Goal: Information Seeking & Learning: Learn about a topic

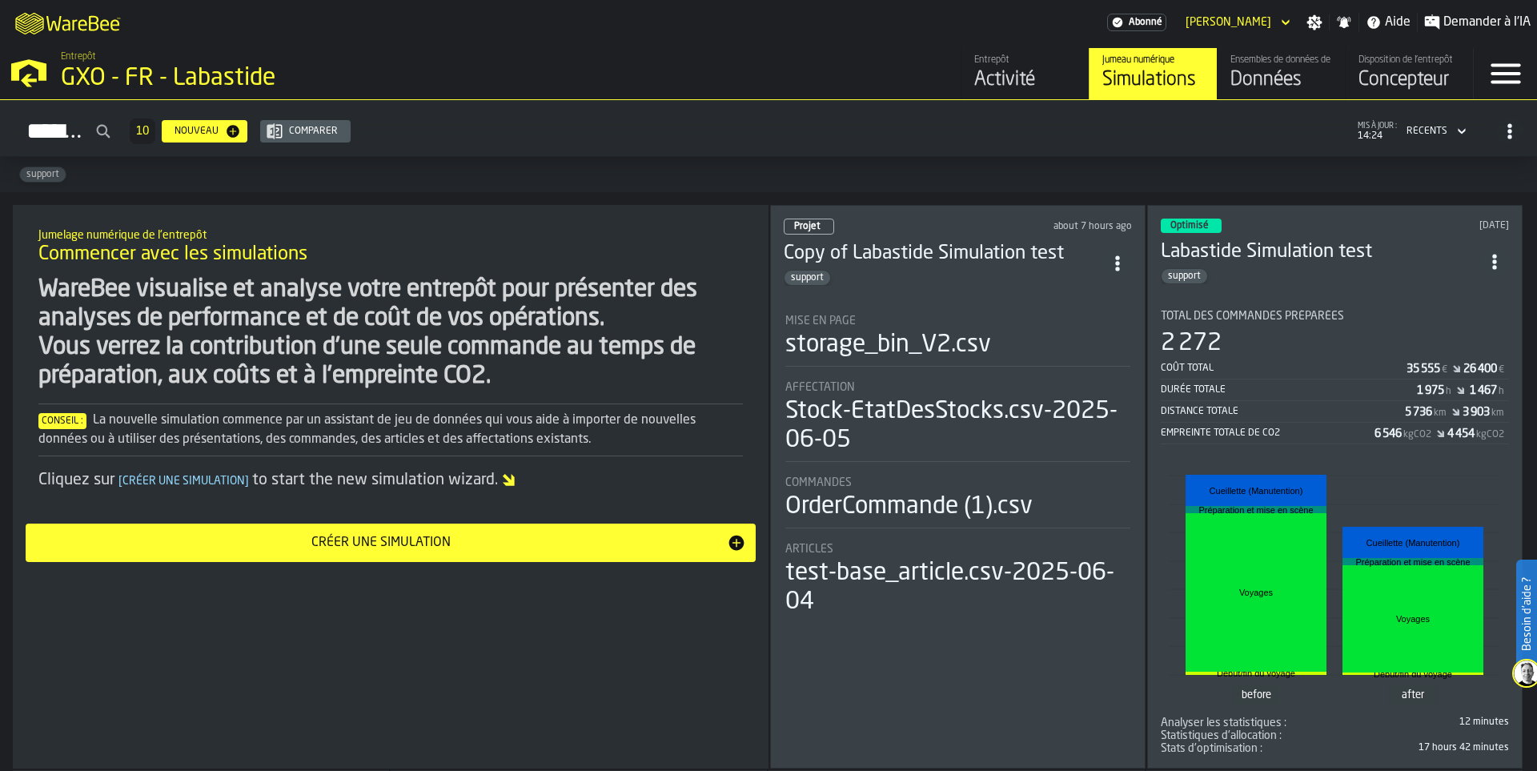
click at [992, 76] on div "Activité" at bounding box center [1025, 80] width 102 height 26
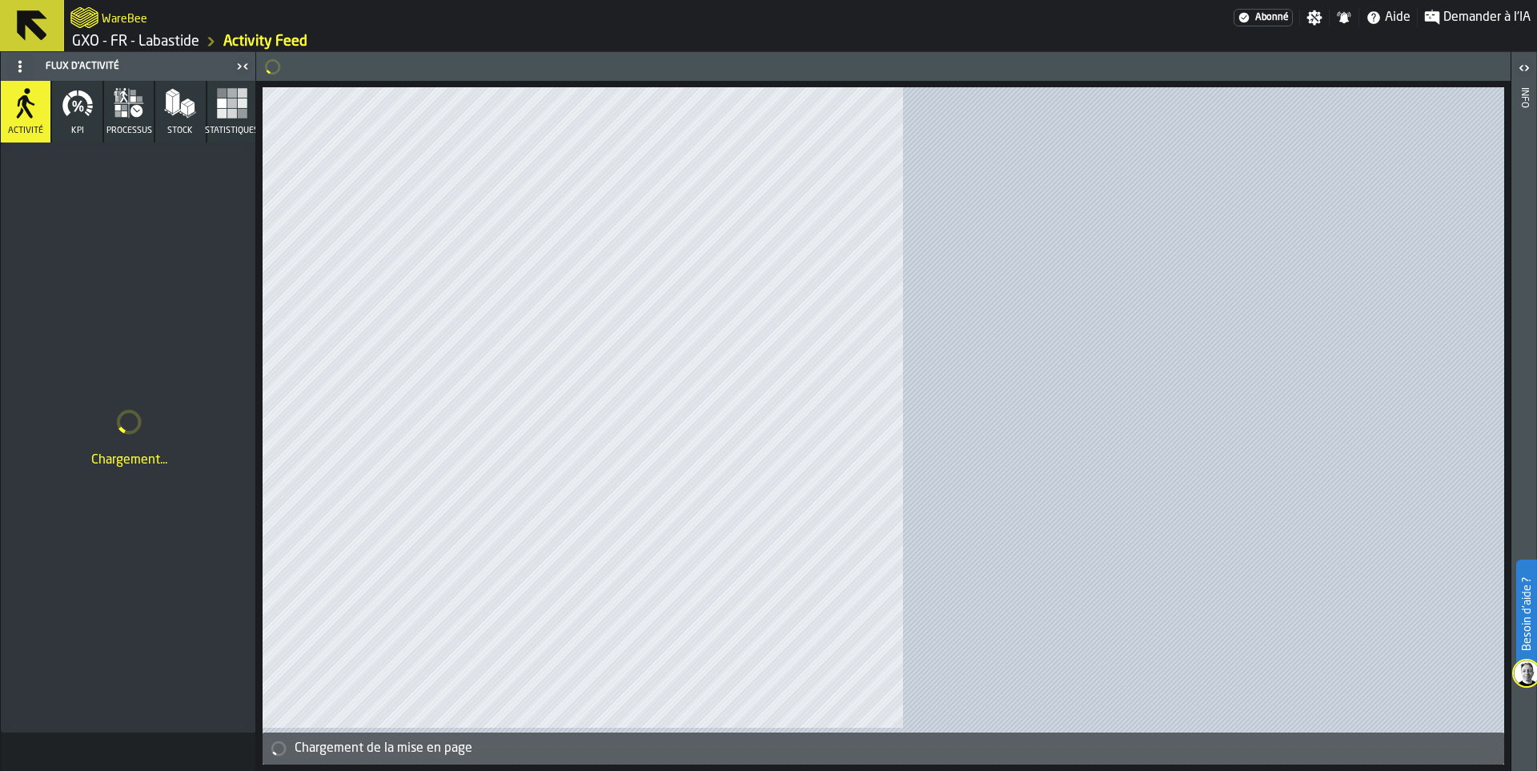
click at [53, 19] on button at bounding box center [32, 25] width 64 height 51
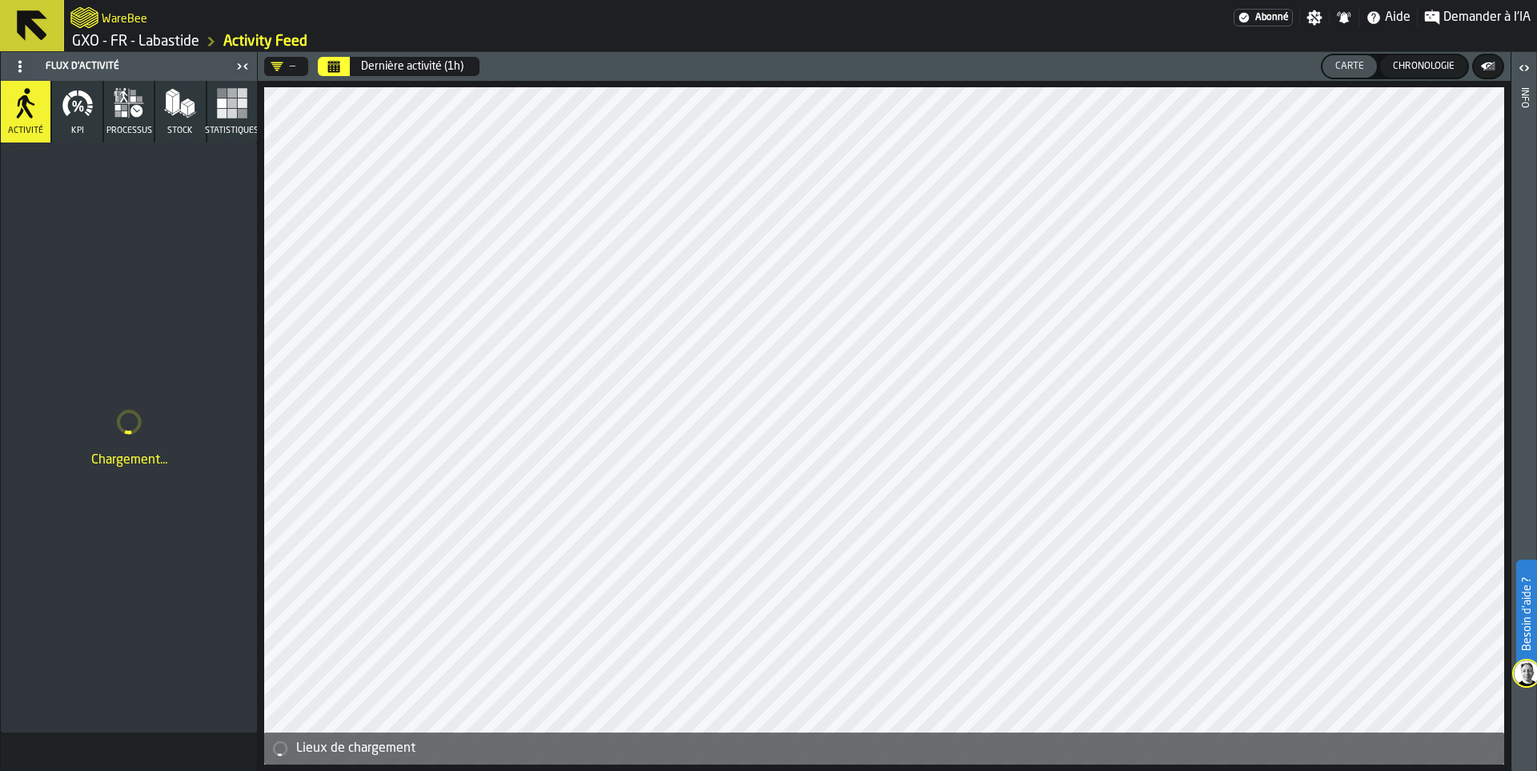
click at [19, 30] on icon at bounding box center [32, 25] width 30 height 30
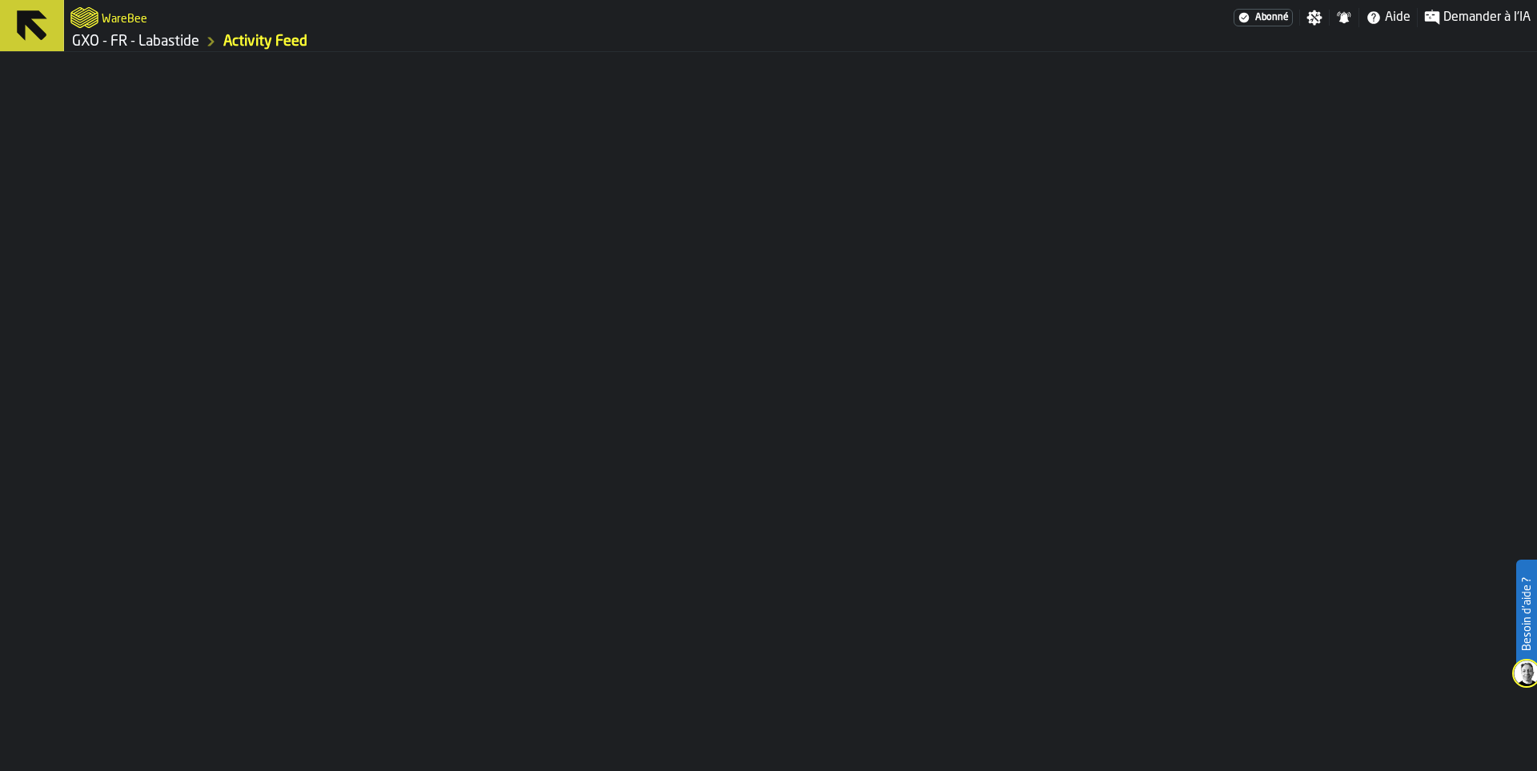
click at [114, 39] on link "GXO - FR - Labastide" at bounding box center [135, 42] width 127 height 18
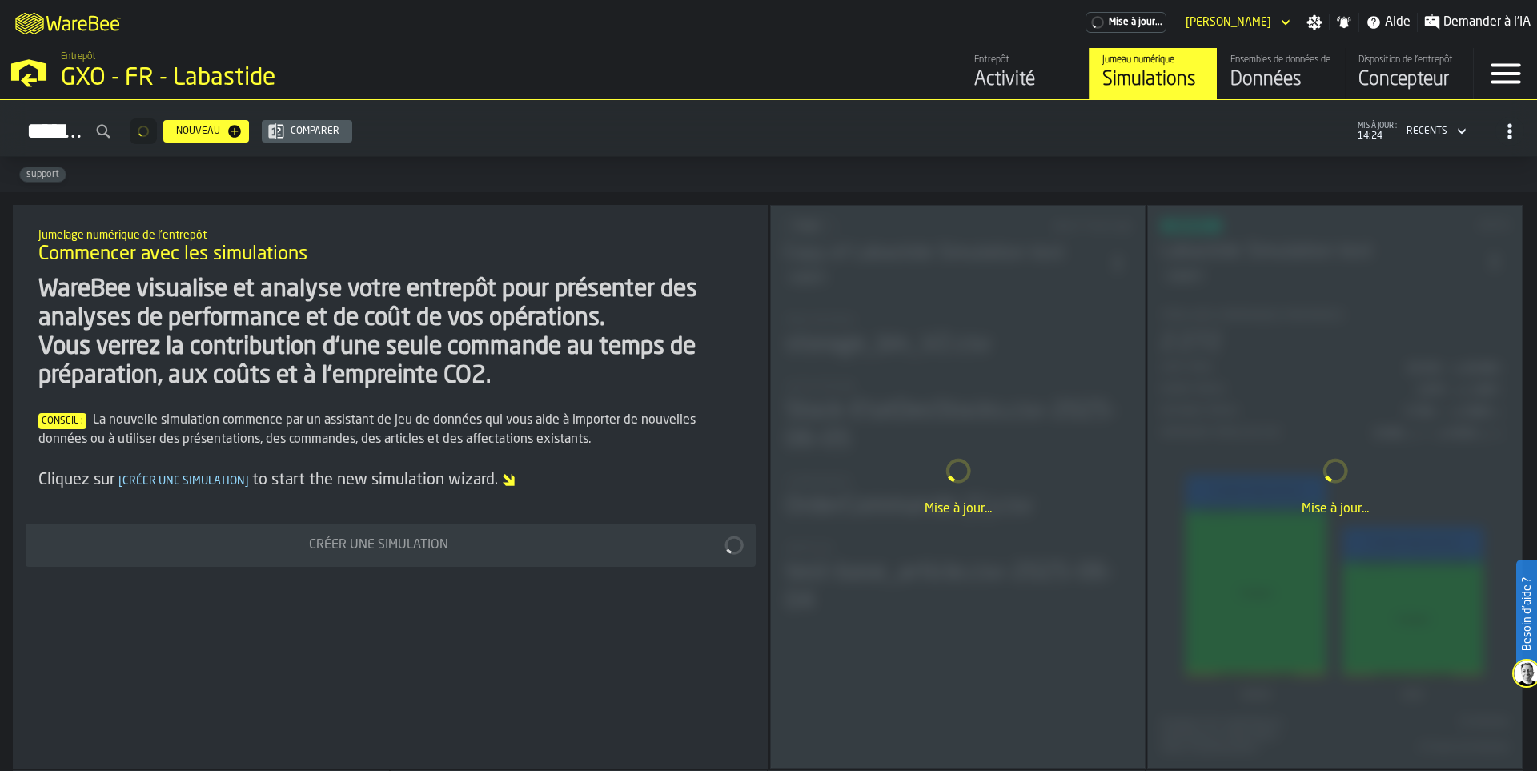
click at [1308, 74] on div "Données" at bounding box center [1281, 80] width 102 height 26
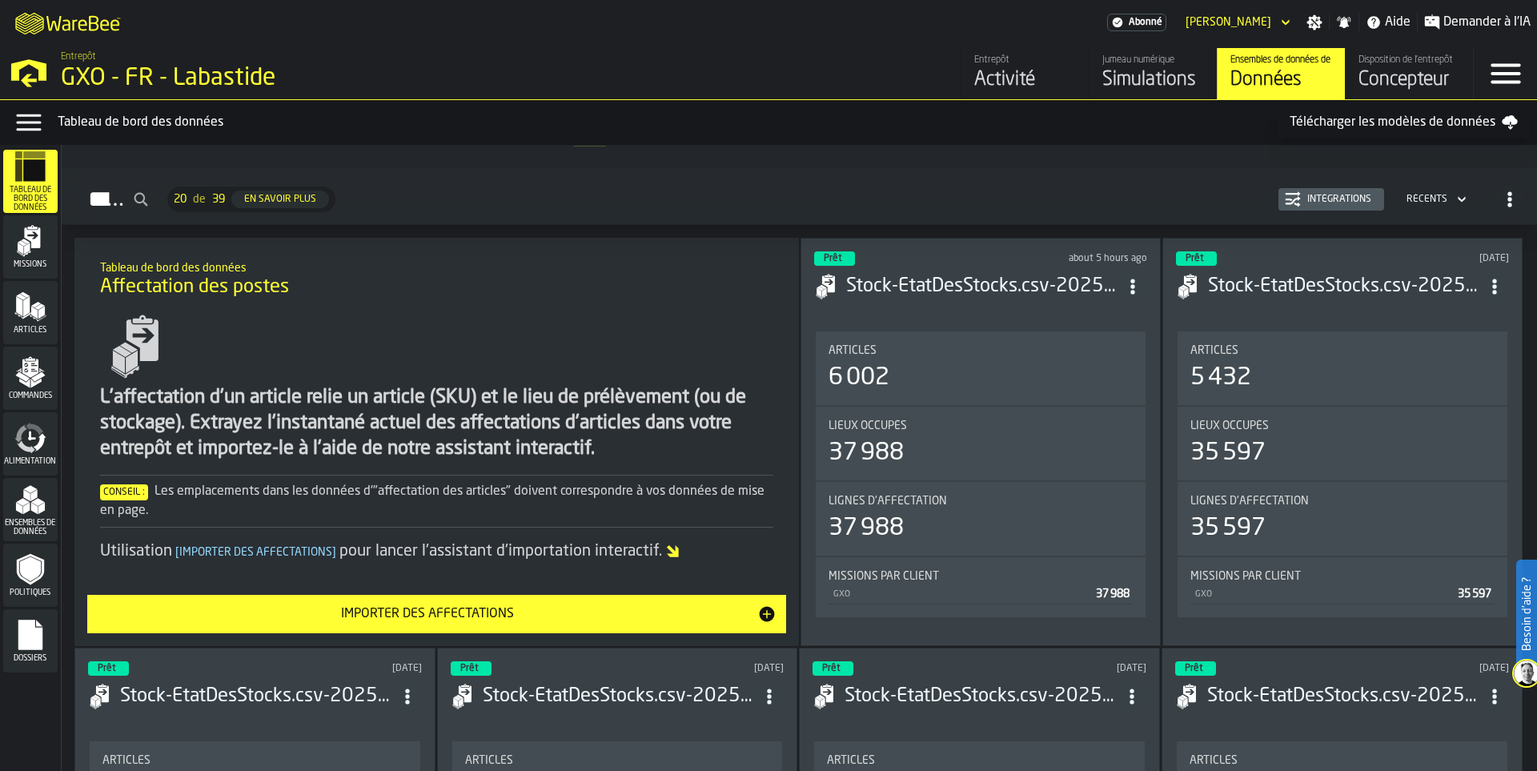
scroll to position [83, 0]
click at [25, 245] on polygon "menu Missions" at bounding box center [23, 243] width 10 height 6
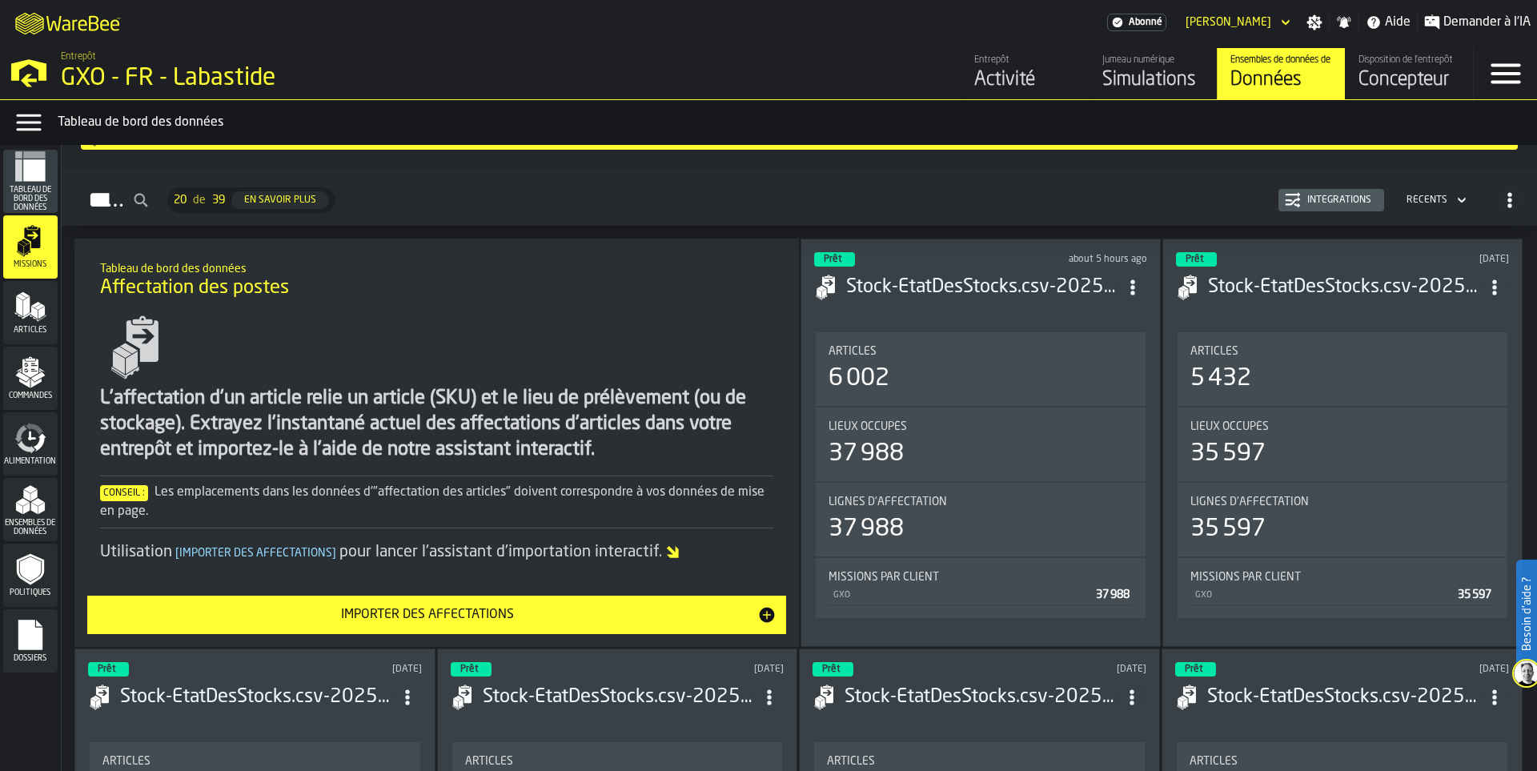
click at [32, 302] on icon "menu Articles" at bounding box center [30, 307] width 32 height 32
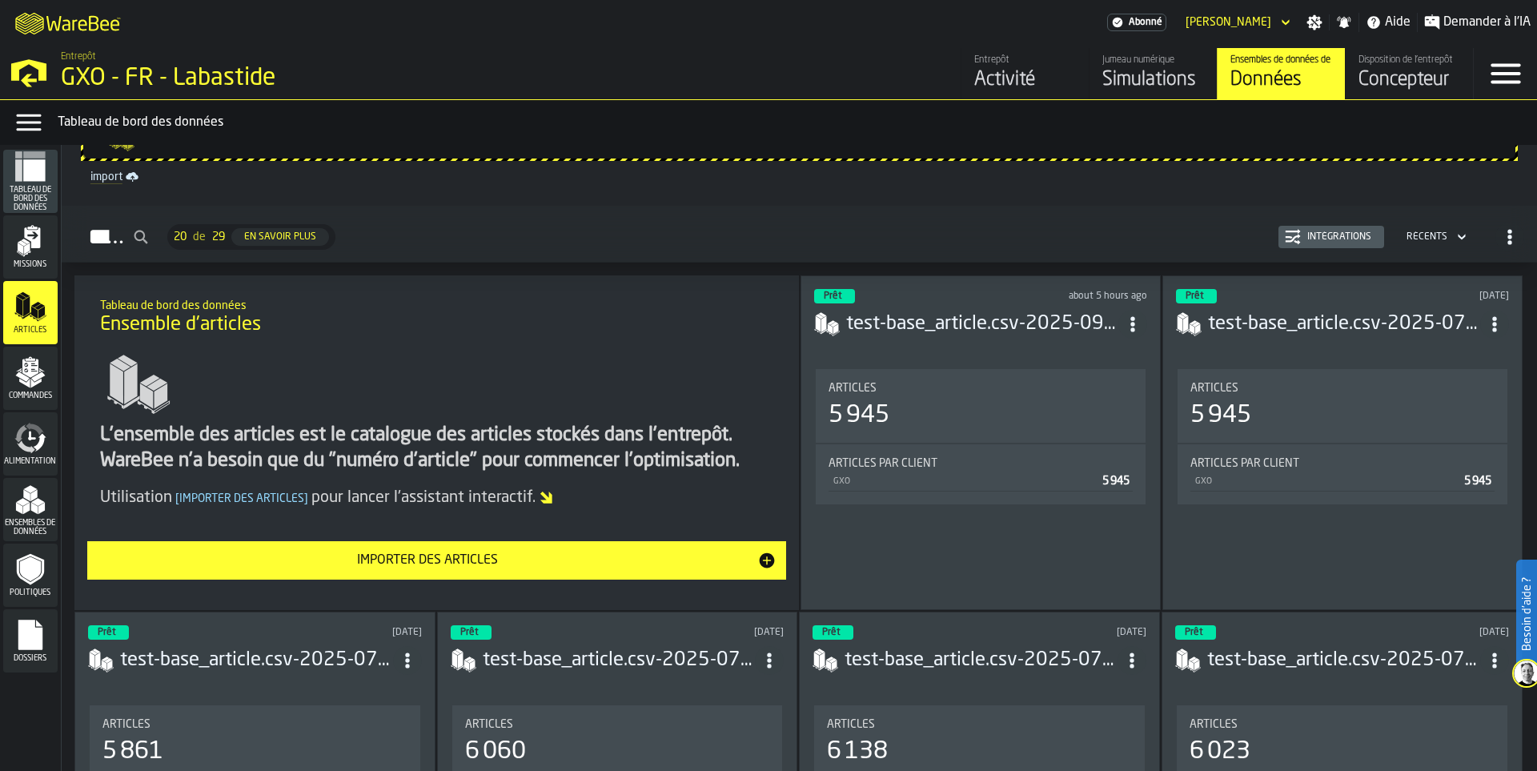
click at [39, 258] on div "Missions" at bounding box center [30, 247] width 54 height 44
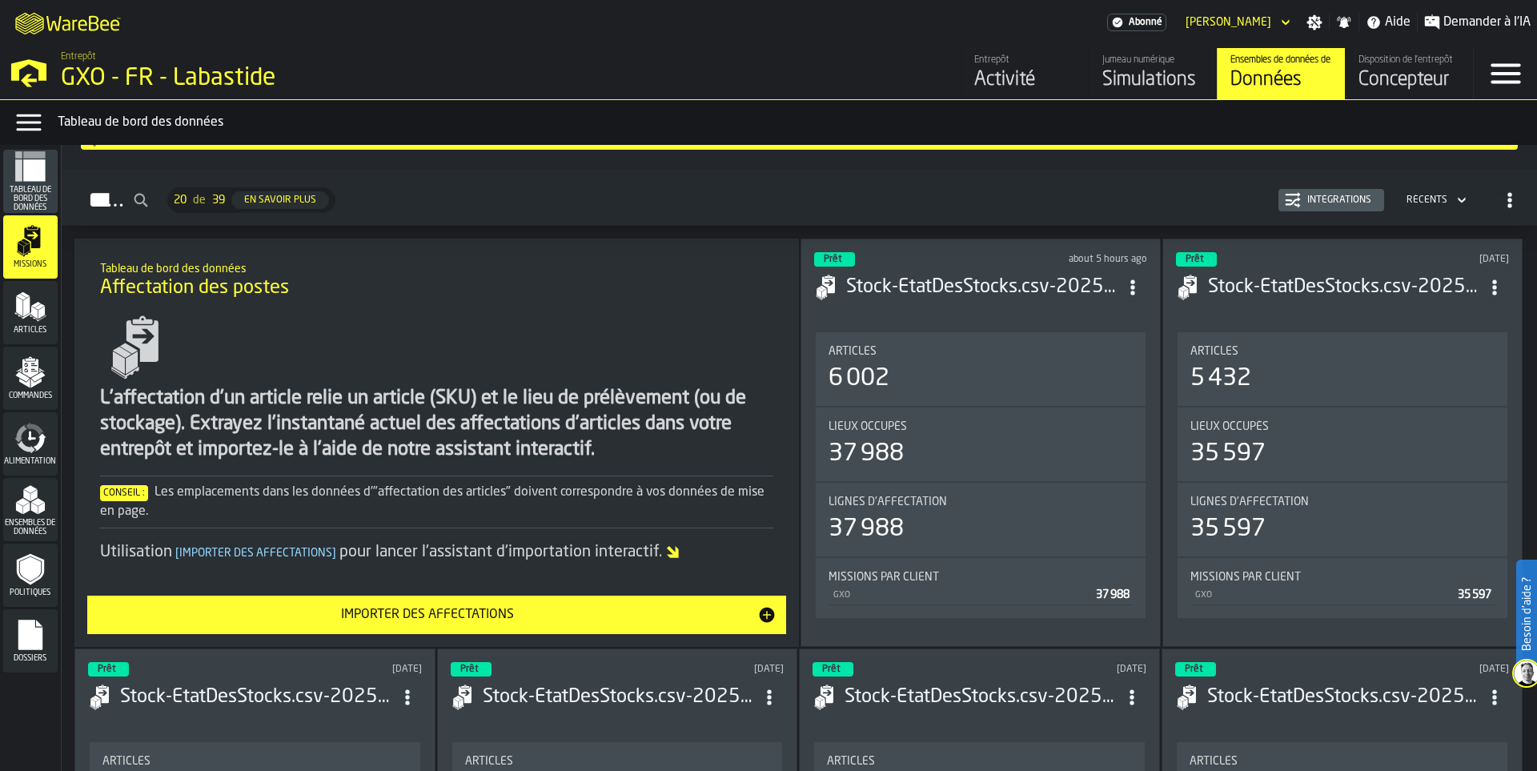
click at [36, 181] on icon "menu Tableau de bord des données" at bounding box center [34, 170] width 22 height 22
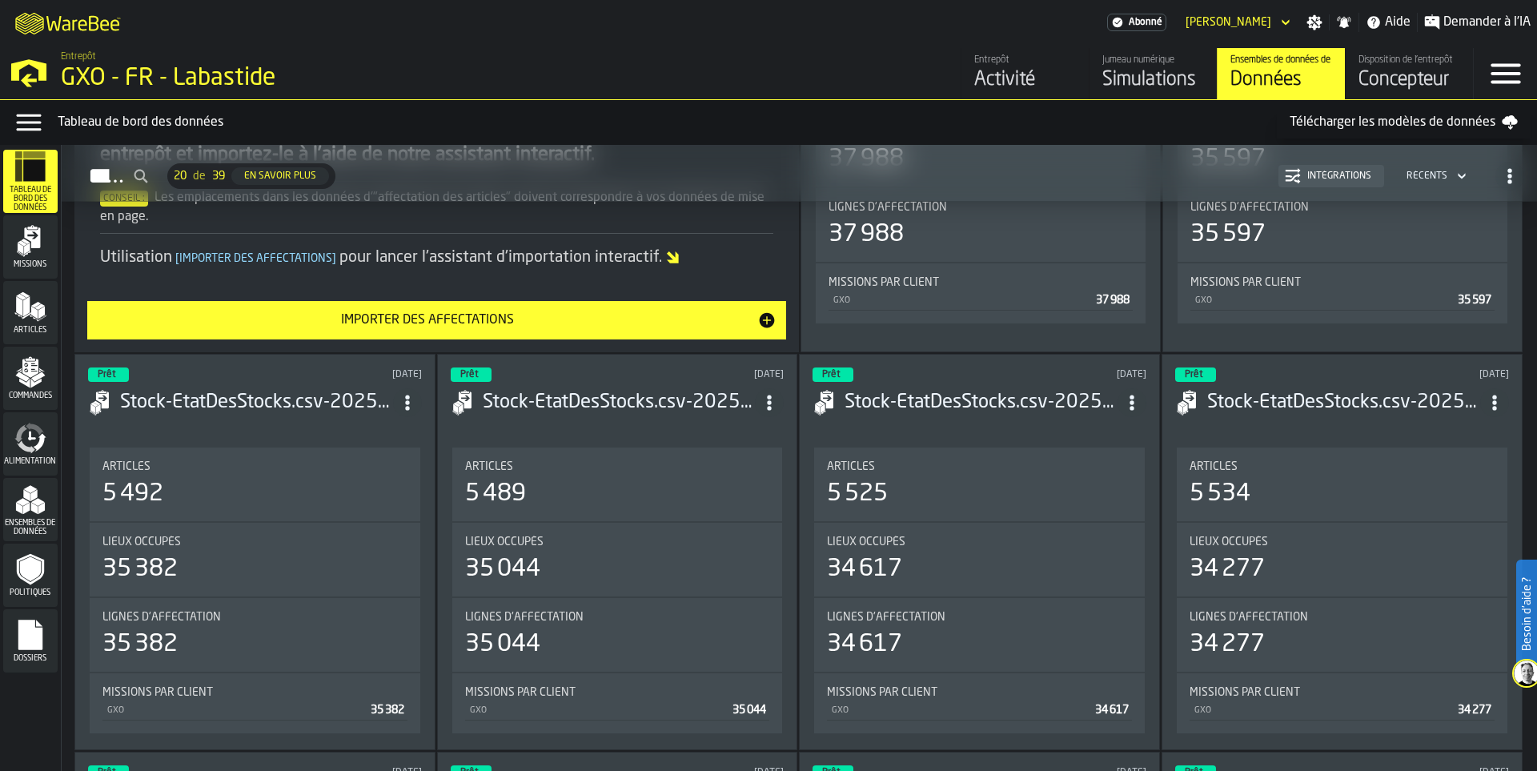
scroll to position [378, 0]
click at [45, 491] on icon "menu Ensembles de données" at bounding box center [30, 499] width 32 height 32
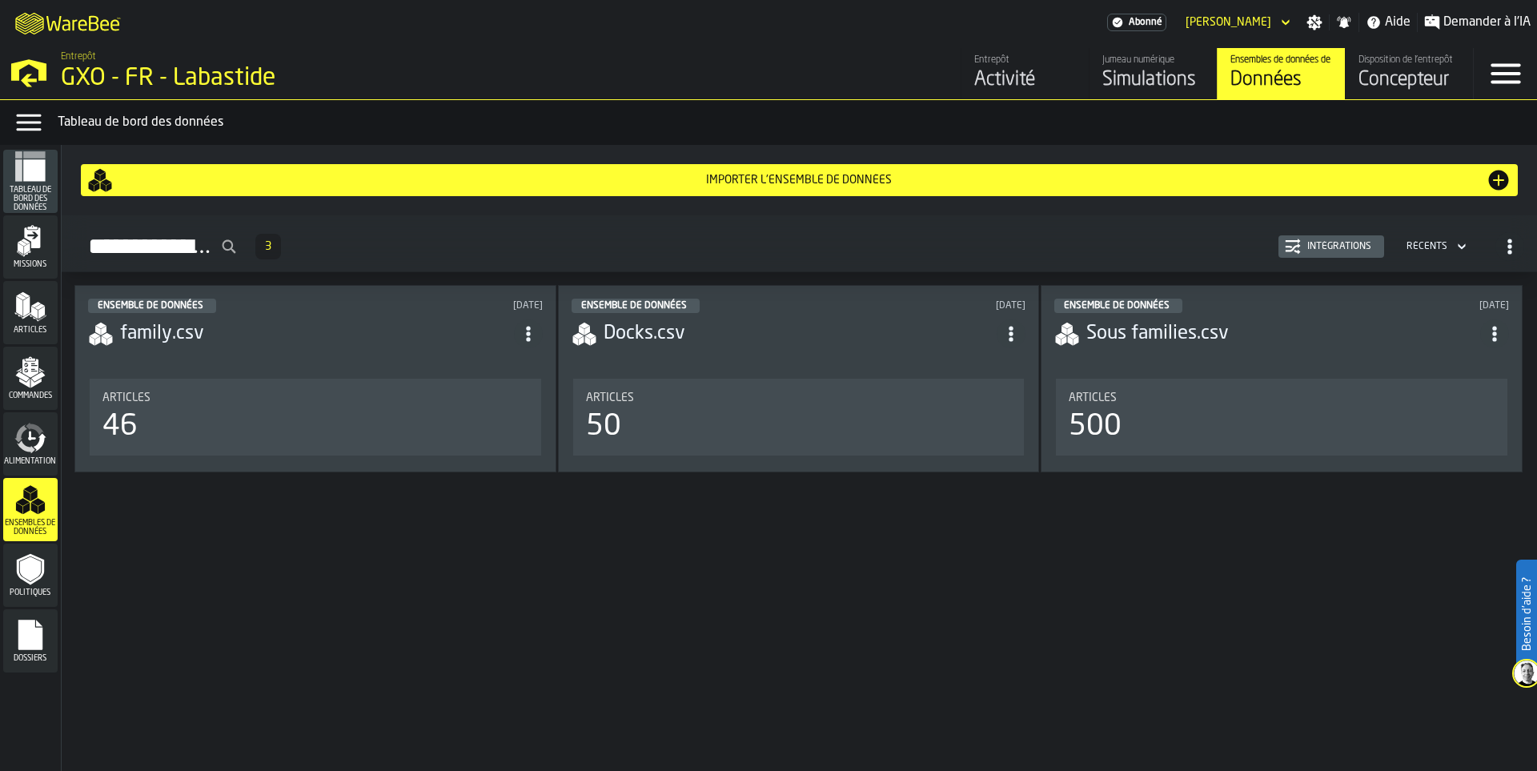
click at [38, 460] on span "Alimentation" at bounding box center [30, 461] width 54 height 9
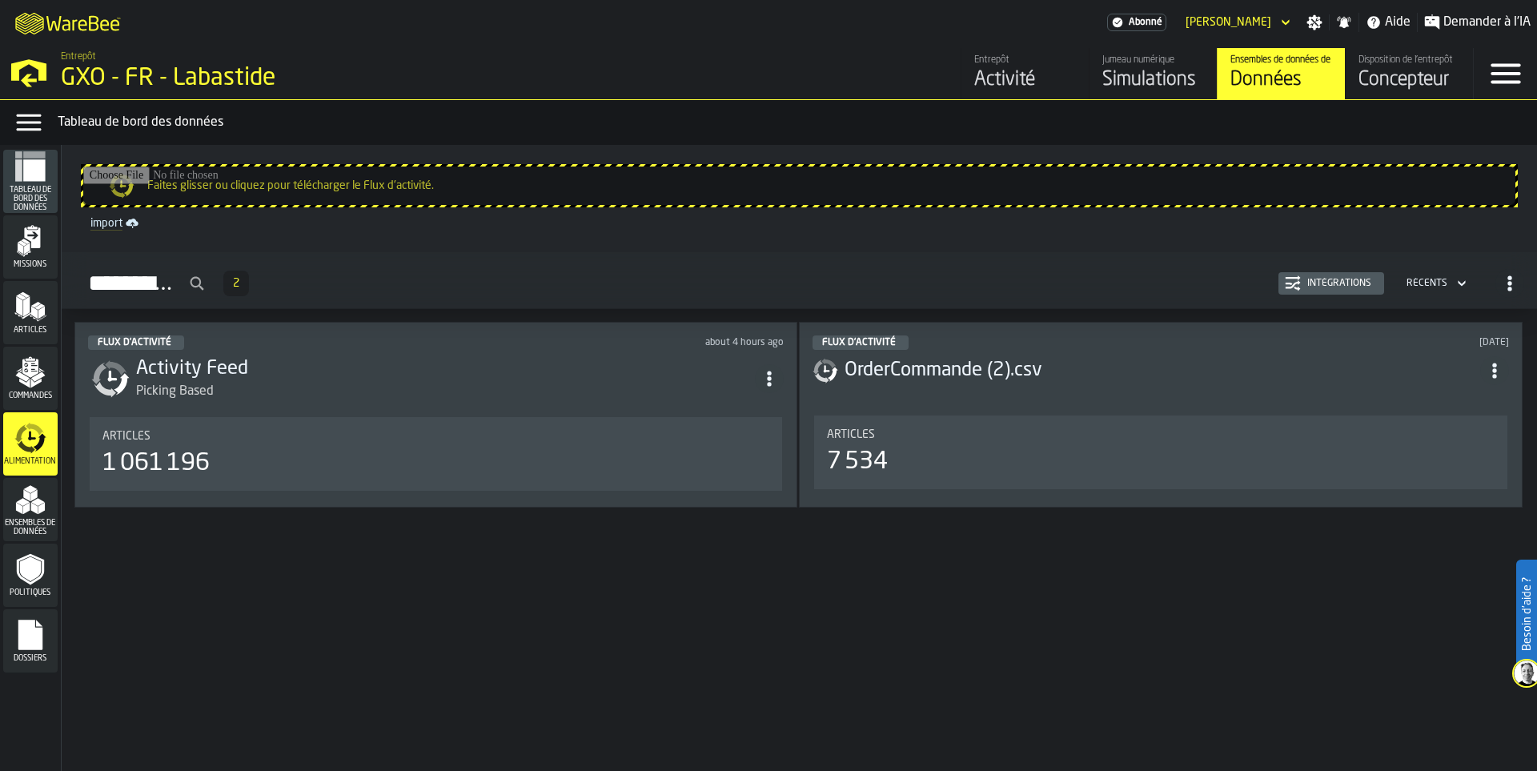
click at [40, 391] on div "Commandes" at bounding box center [30, 378] width 54 height 44
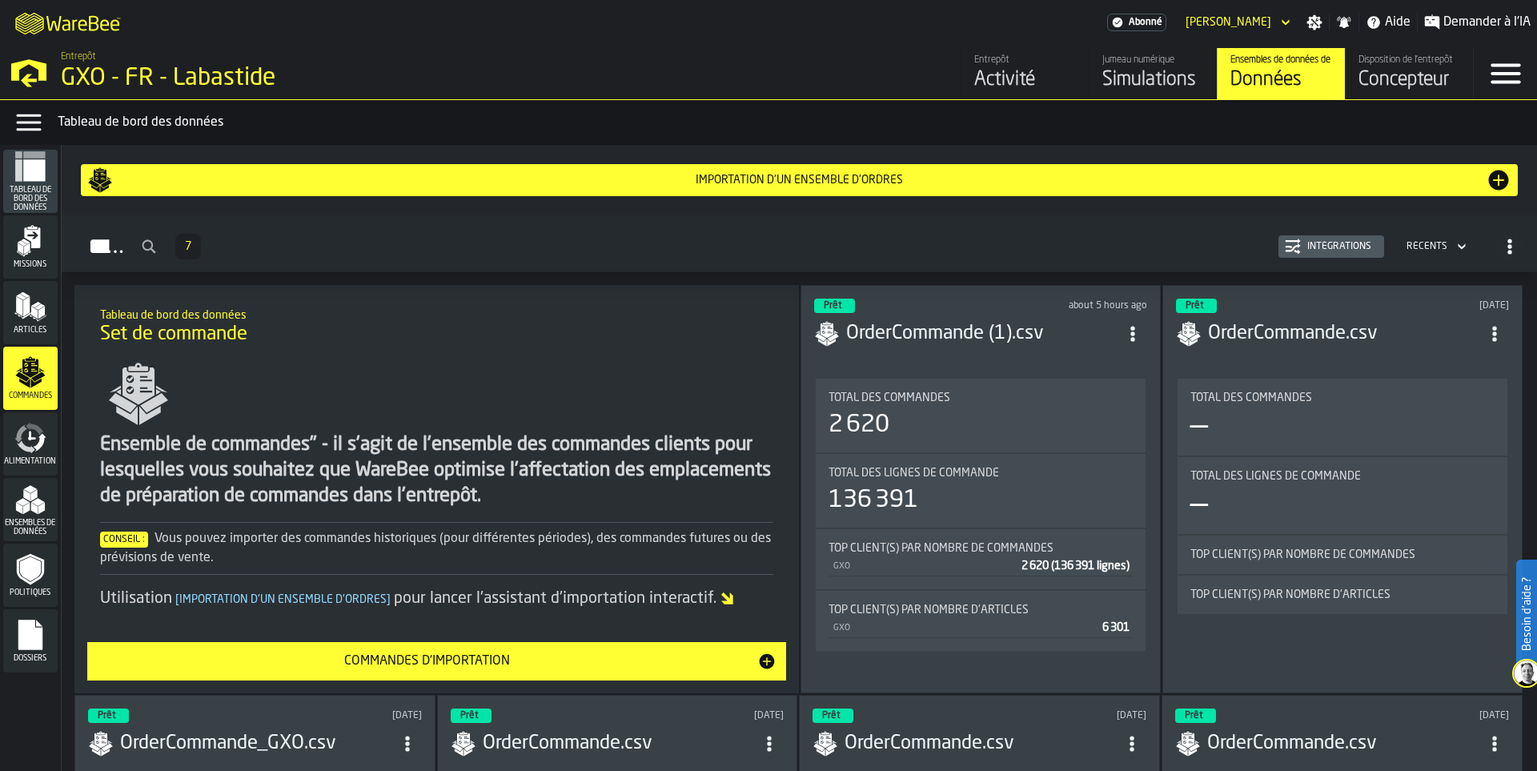
click at [23, 303] on polygon "menu Articles" at bounding box center [26, 306] width 6 height 20
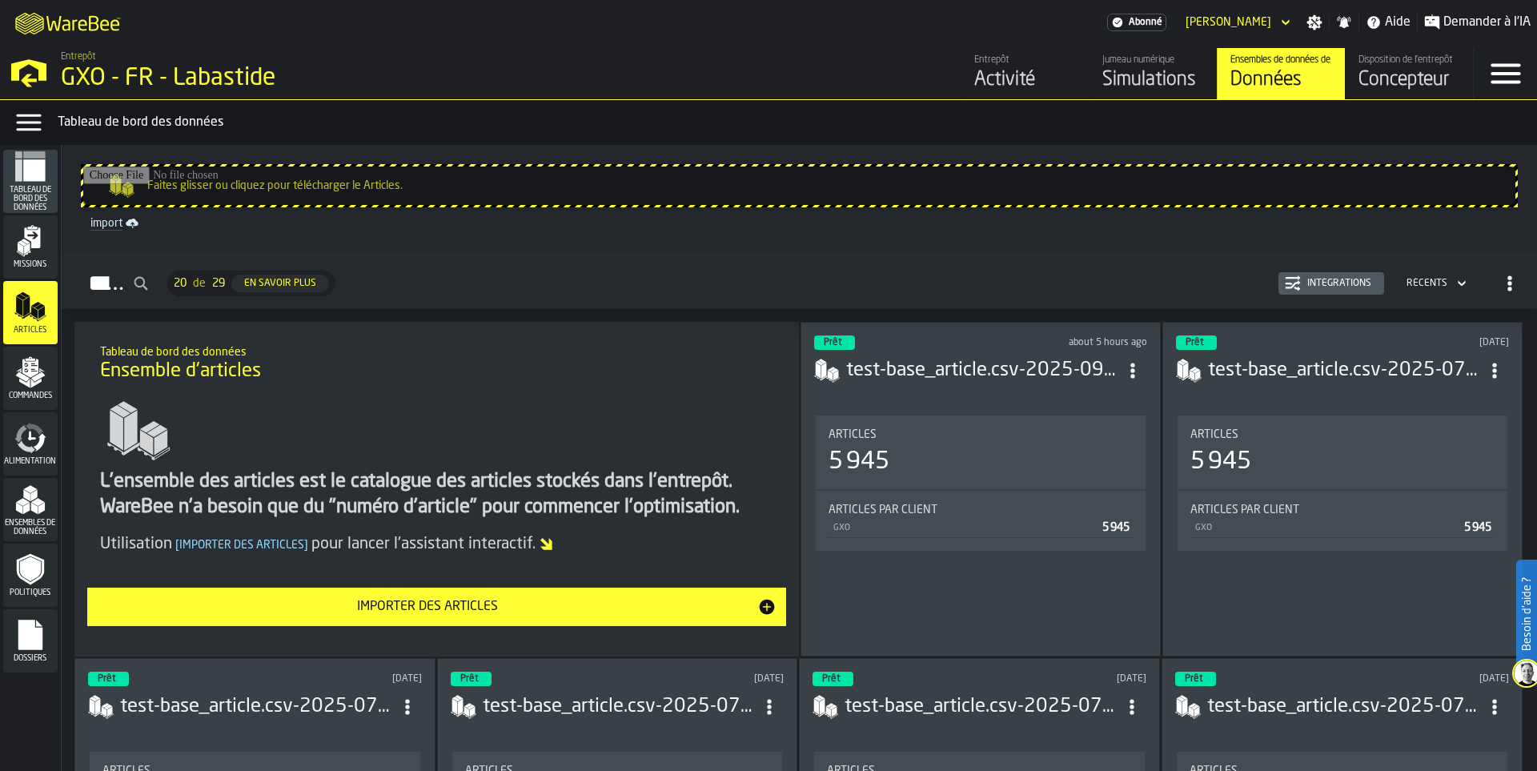
click at [54, 76] on div "Entrepôt GXO - FR - Labastide" at bounding box center [368, 72] width 736 height 54
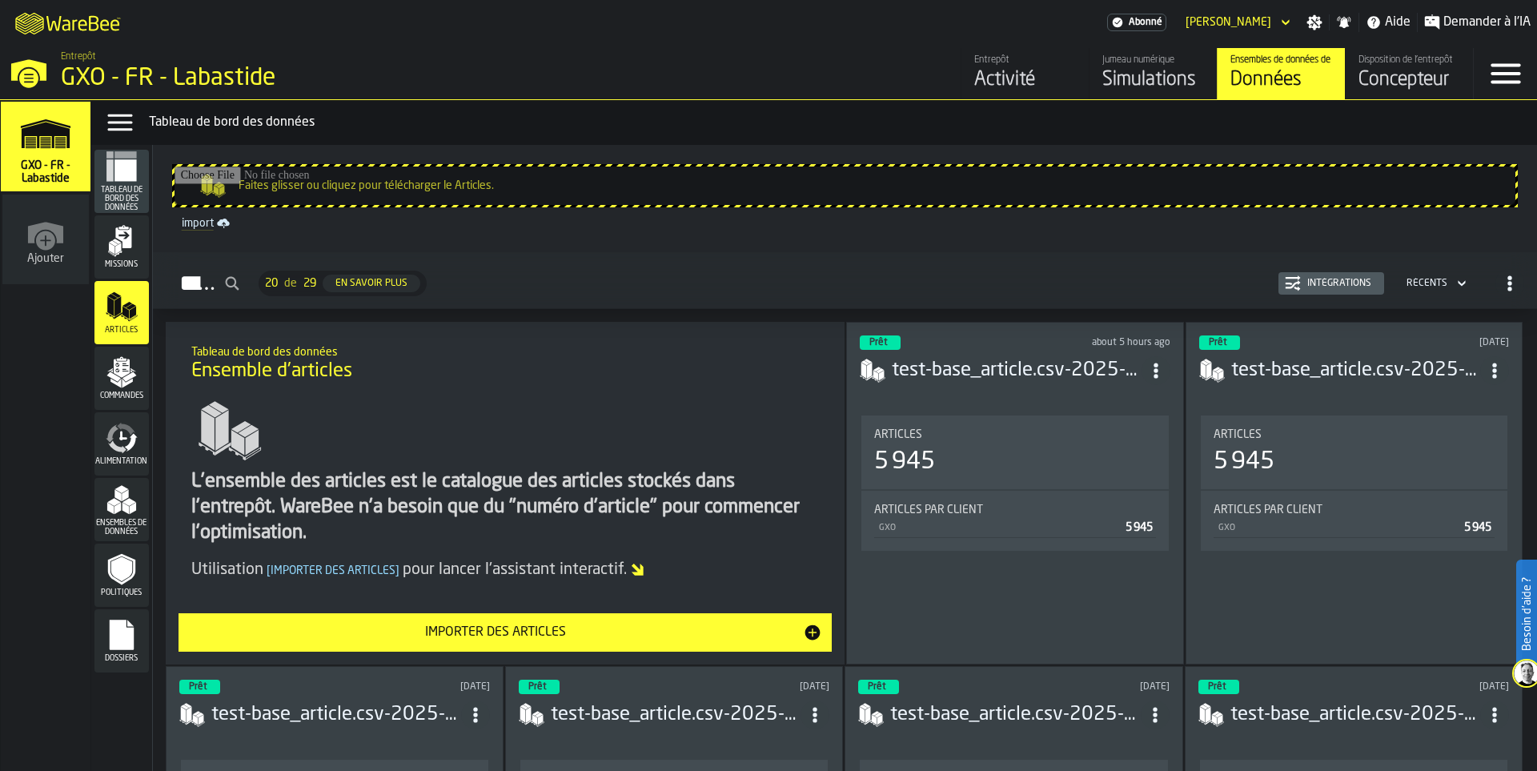
click at [54, 76] on div "Entrepôt GXO - FR - Labastide" at bounding box center [368, 72] width 736 height 54
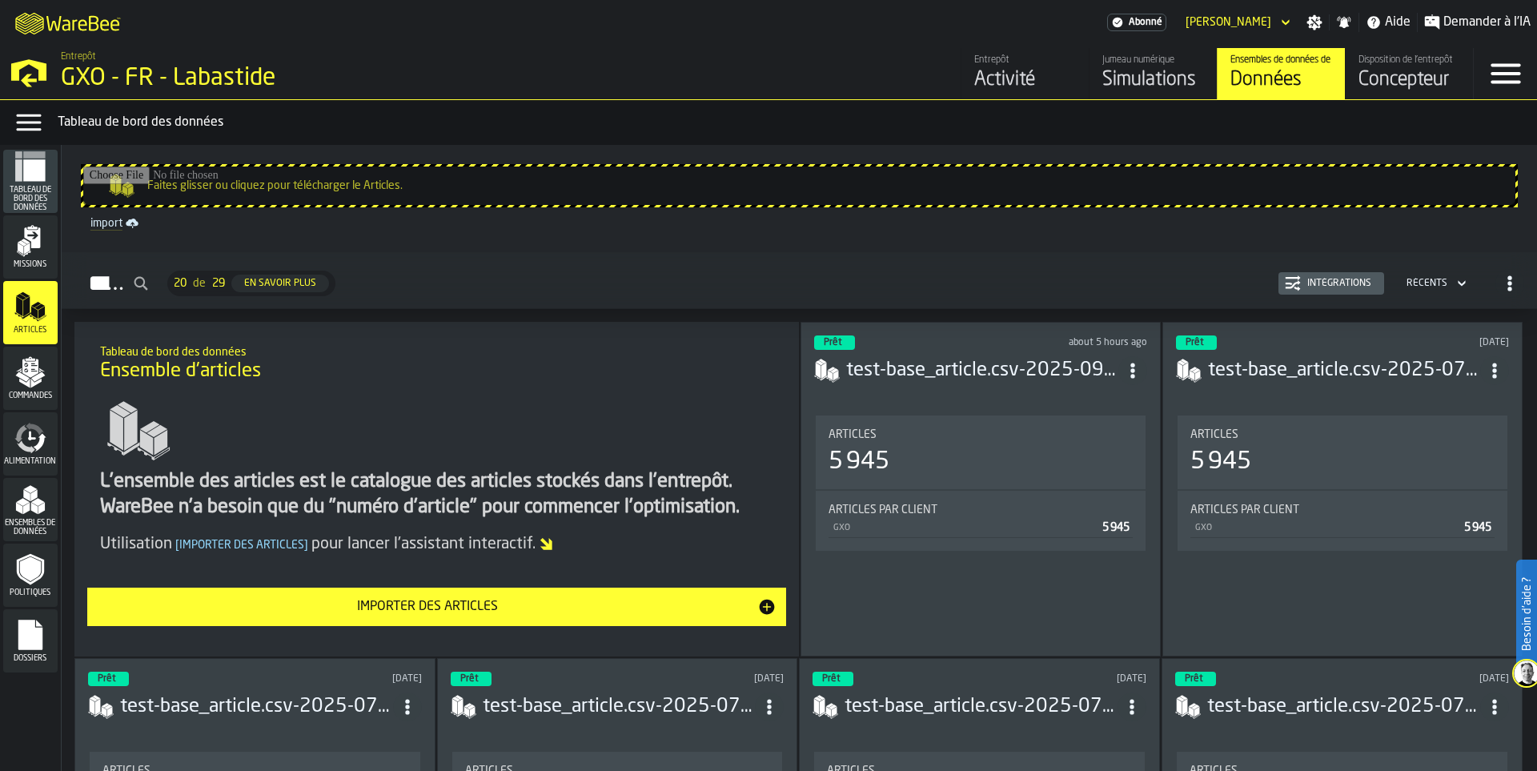
click at [88, 65] on div "GXO - FR - Labastide" at bounding box center [277, 78] width 432 height 29
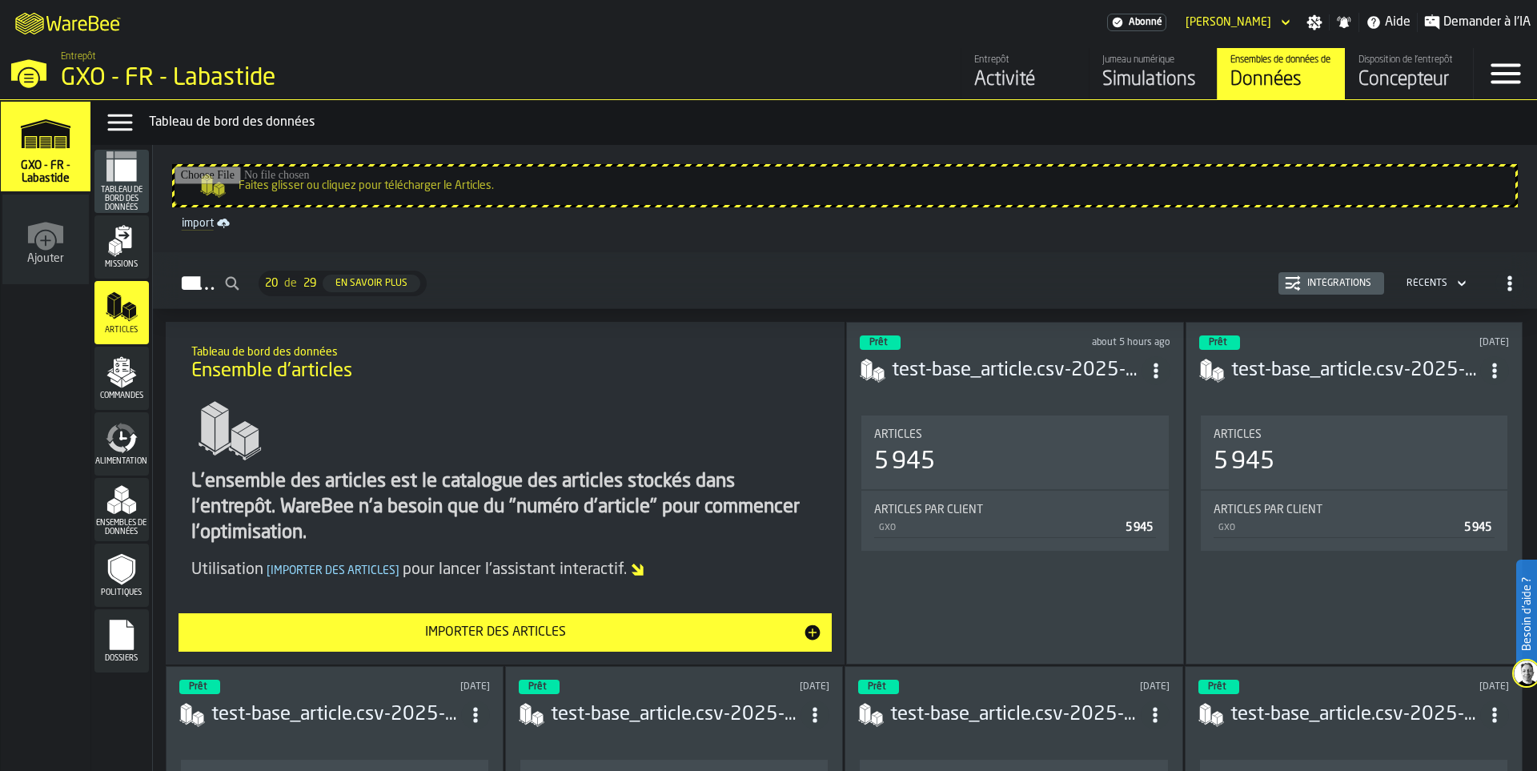
click at [88, 65] on div "GXO - FR - Labastide" at bounding box center [277, 78] width 432 height 29
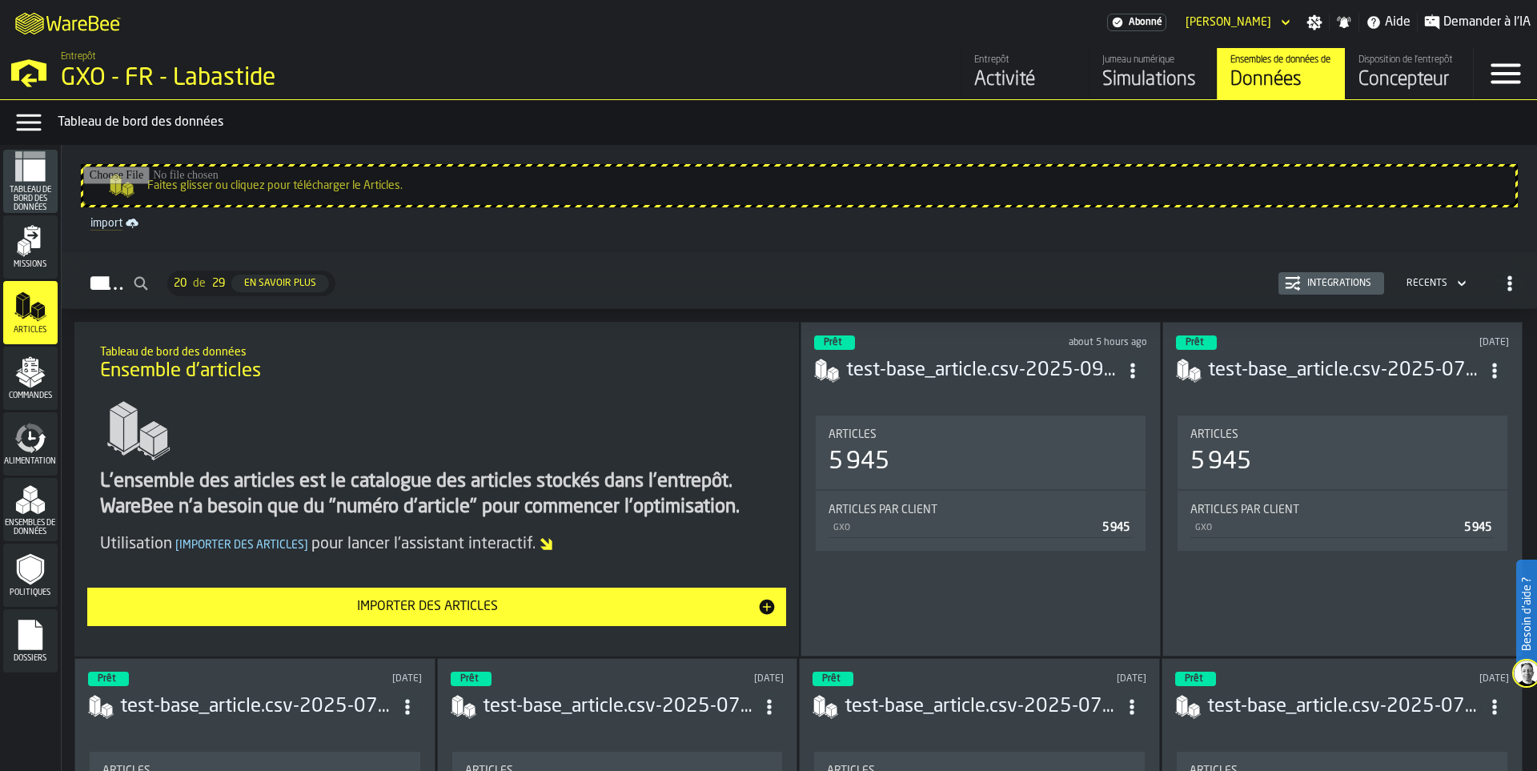
click at [1132, 66] on div "Jumeau numérique" at bounding box center [1153, 59] width 102 height 11
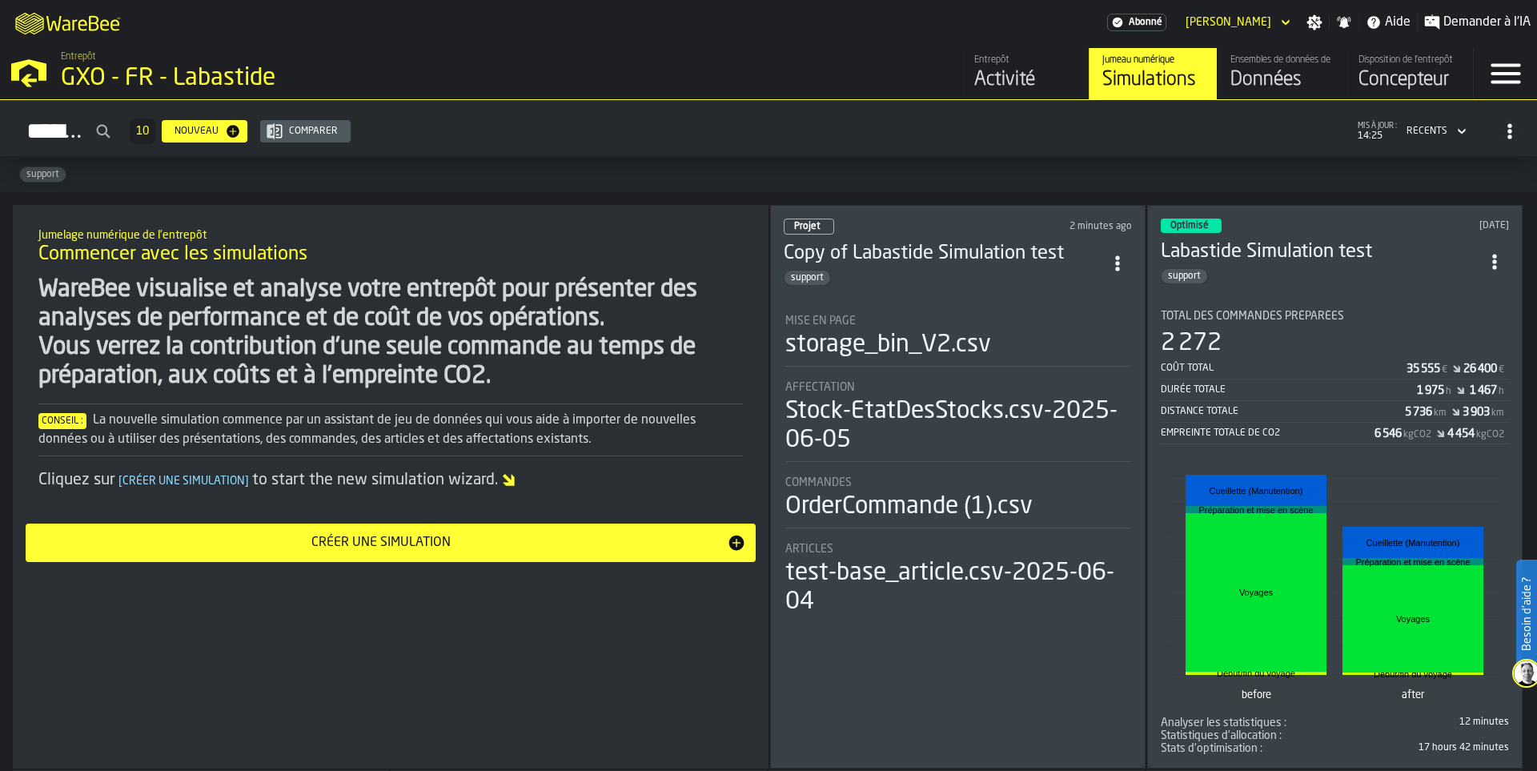
click at [985, 315] on div "Mise en page" at bounding box center [957, 321] width 345 height 13
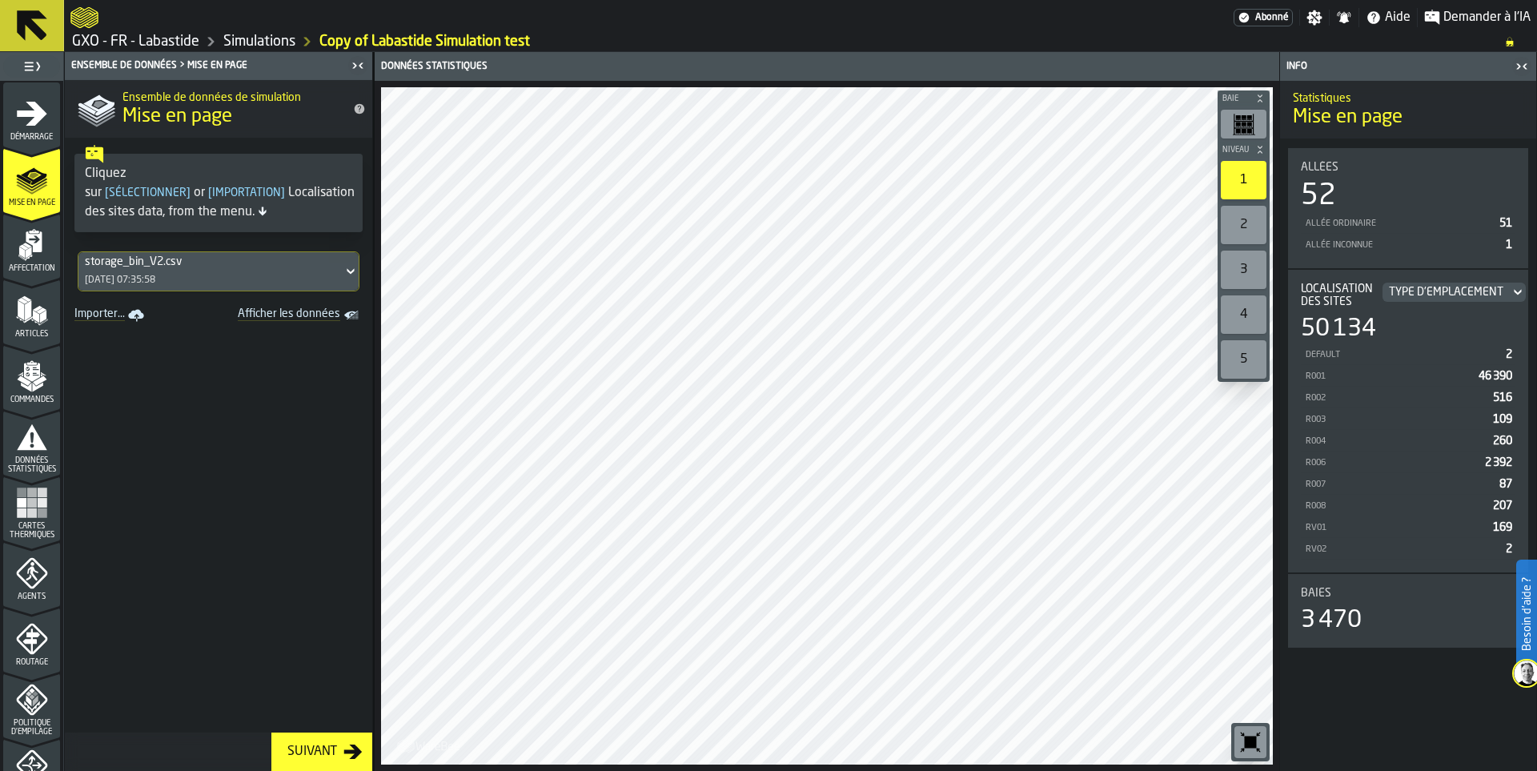
click at [275, 40] on link "Simulations" at bounding box center [259, 42] width 72 height 18
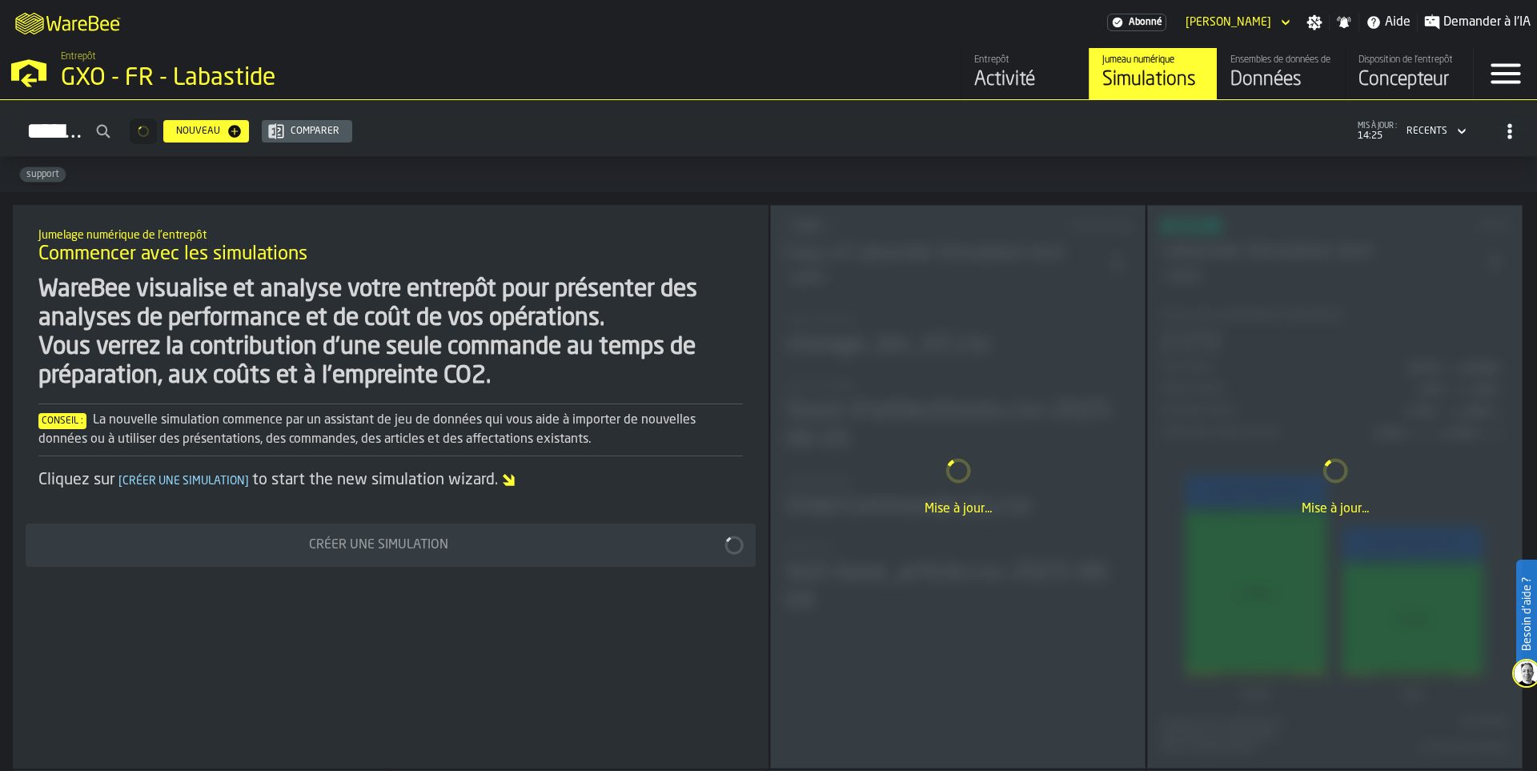
click at [1017, 80] on div "Activité" at bounding box center [1025, 80] width 102 height 26
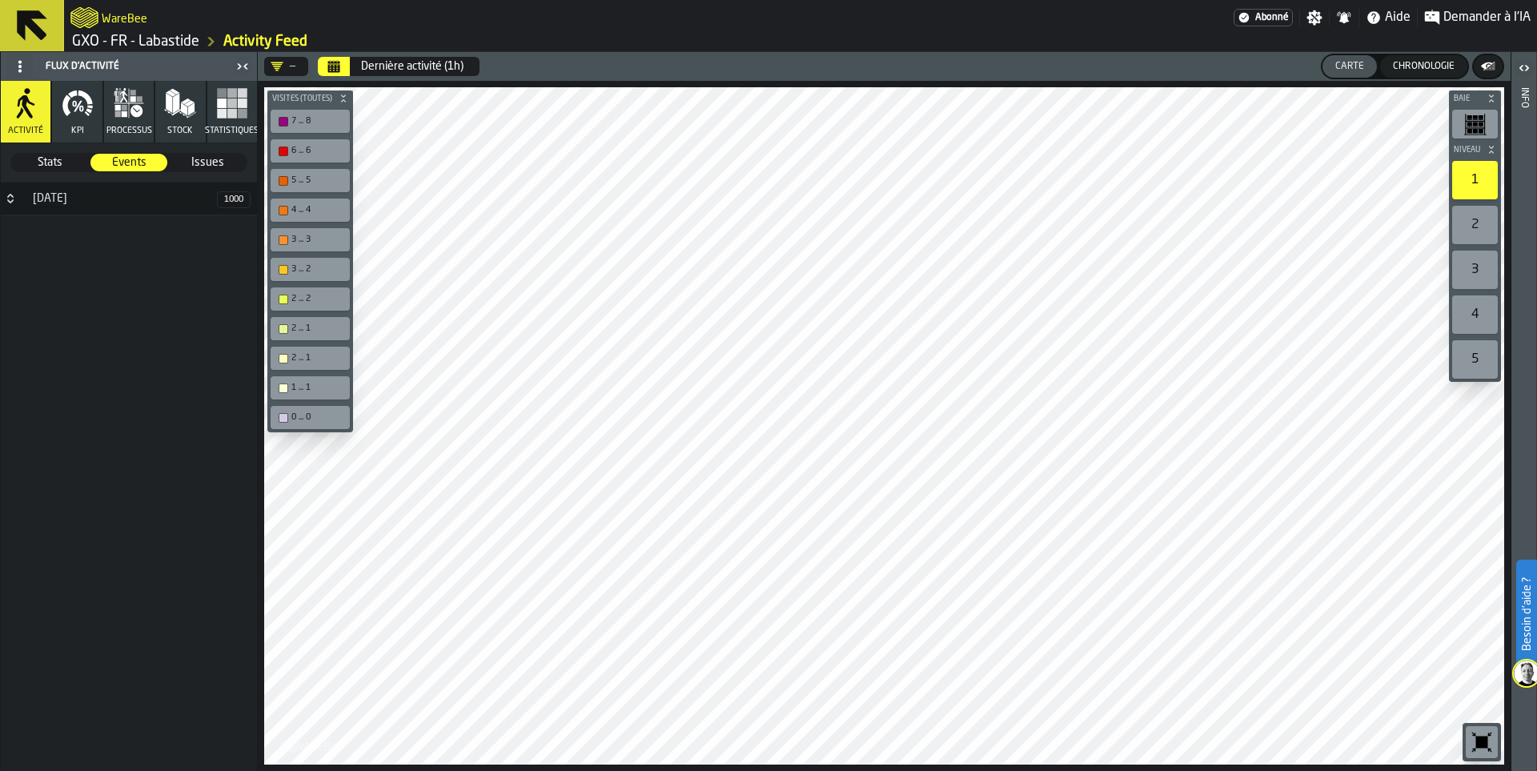
click at [55, 129] on button "KPI" at bounding box center [77, 112] width 50 height 62
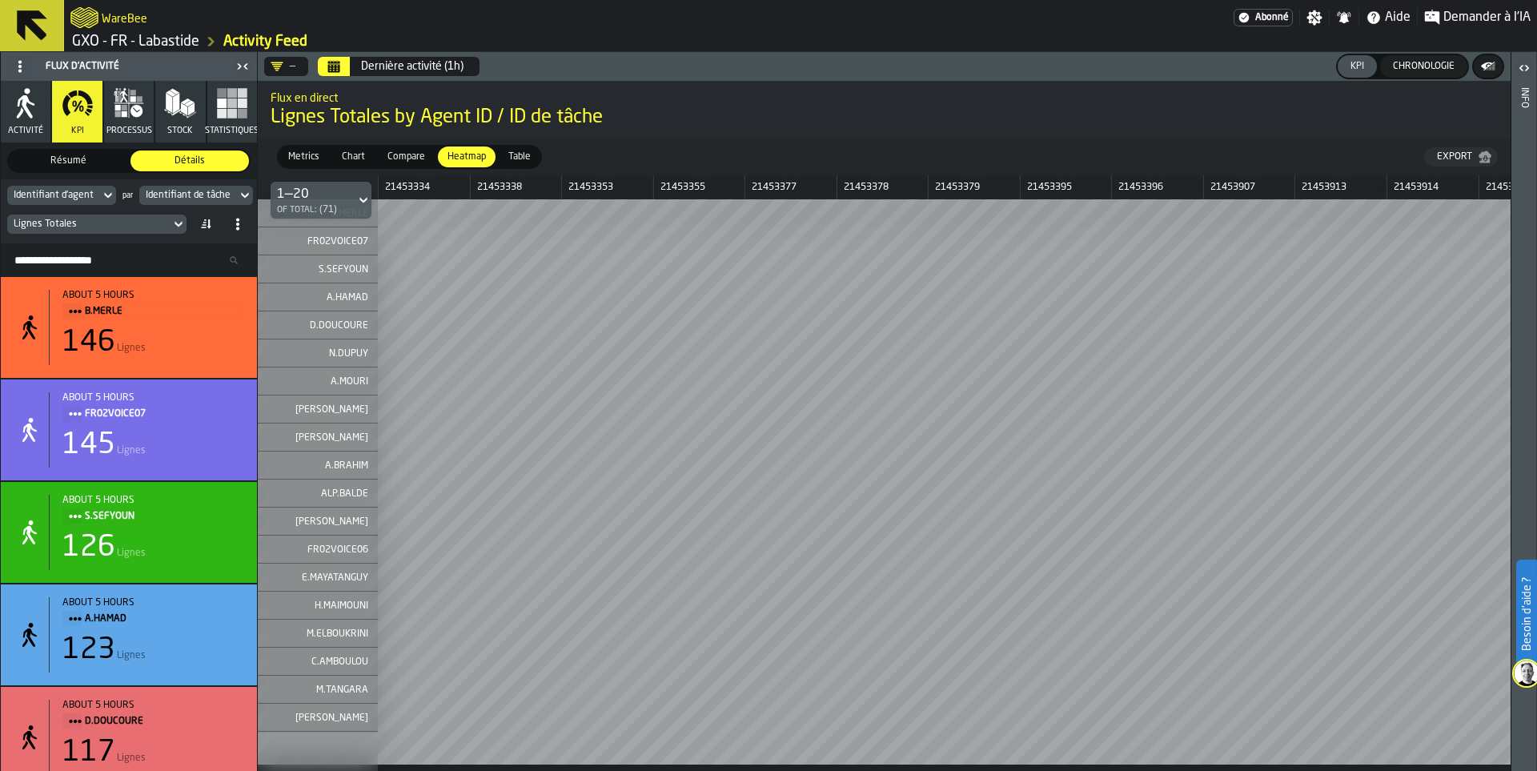
click at [402, 151] on span "Compare" at bounding box center [406, 157] width 50 height 14
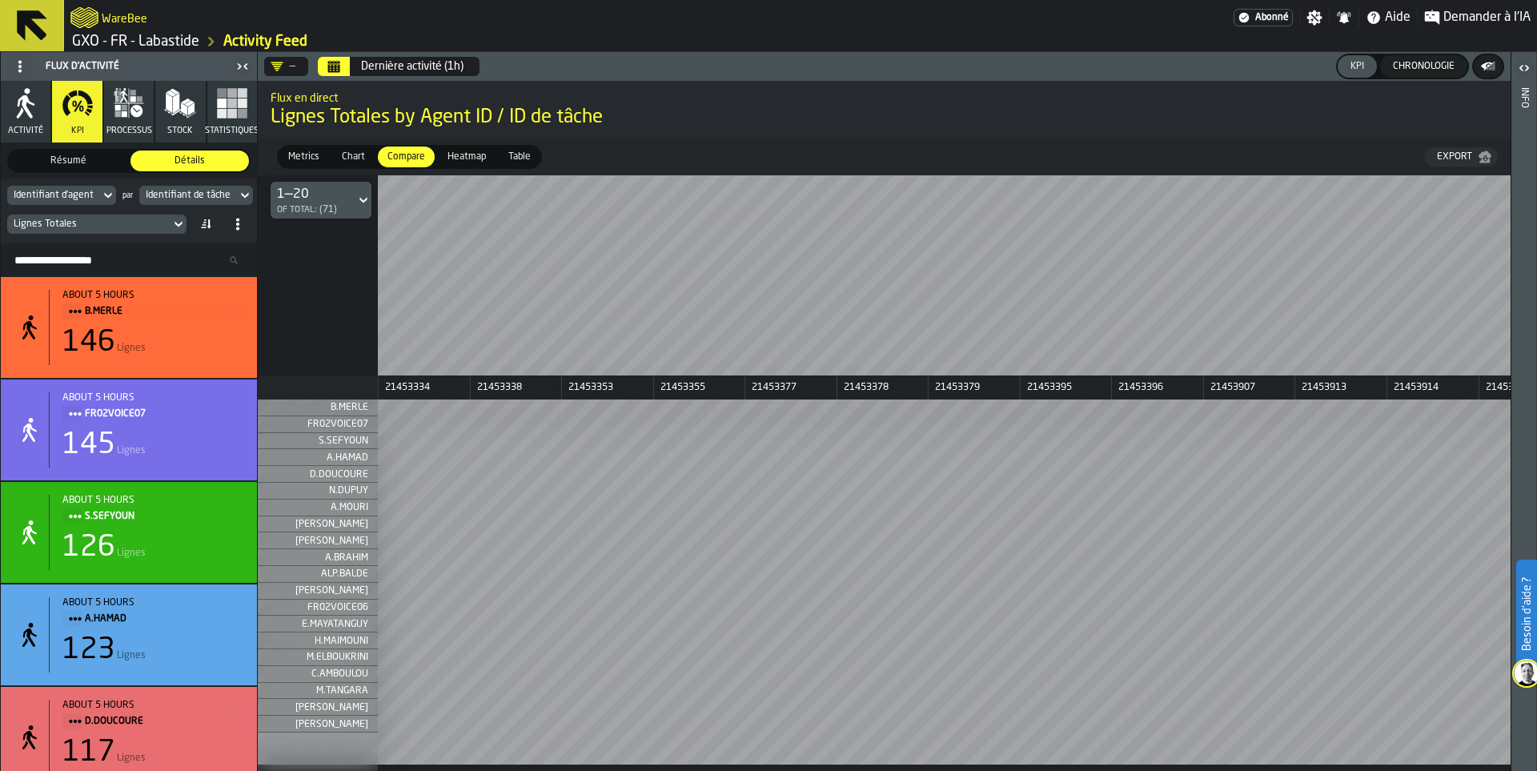
click at [351, 162] on span "Chart" at bounding box center [353, 157] width 36 height 14
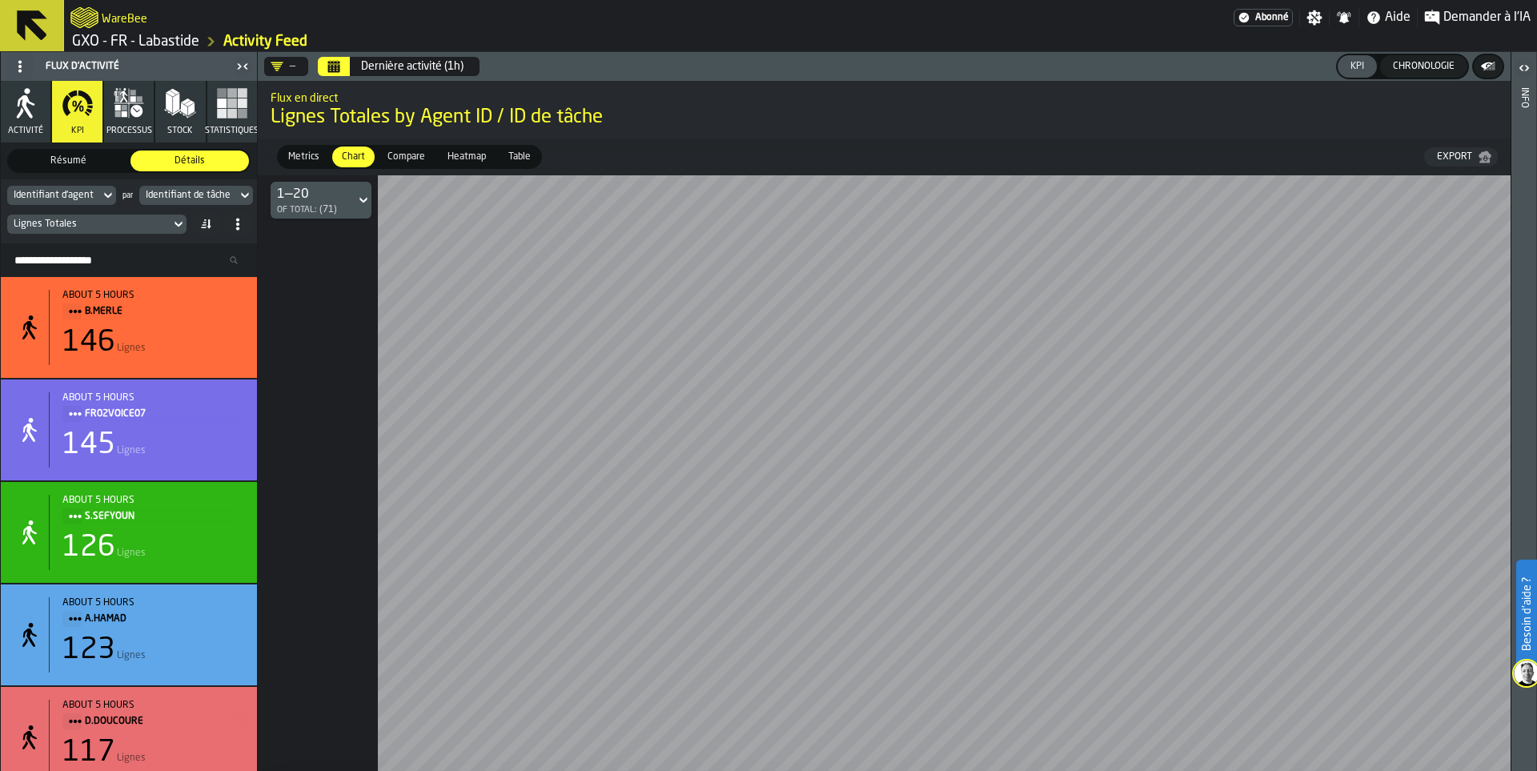
click at [322, 161] on span "Metrics" at bounding box center [304, 157] width 44 height 14
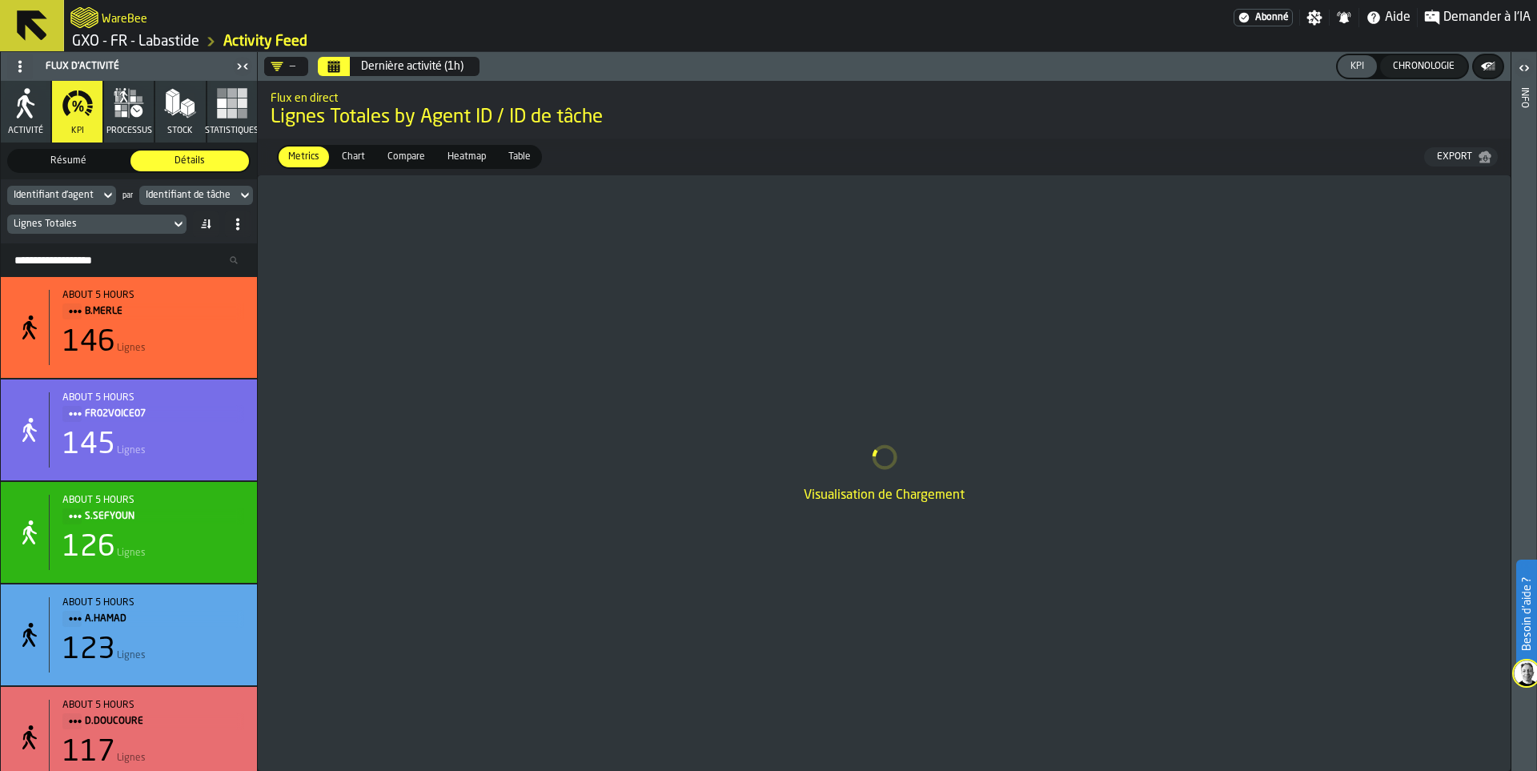
click at [149, 101] on button "processus" at bounding box center [129, 112] width 50 height 62
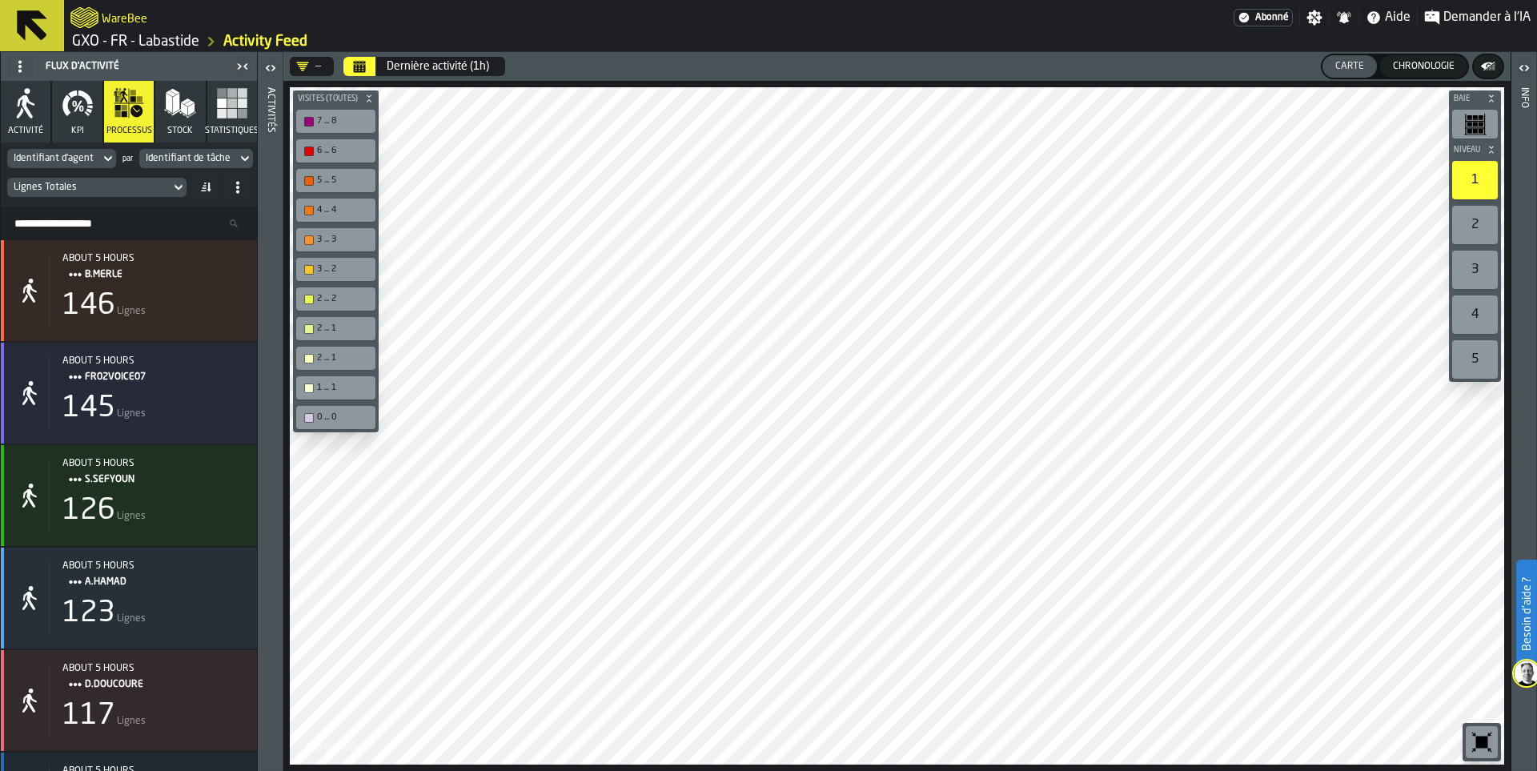
click at [94, 158] on div "Identifiant d'agent" at bounding box center [53, 159] width 93 height 18
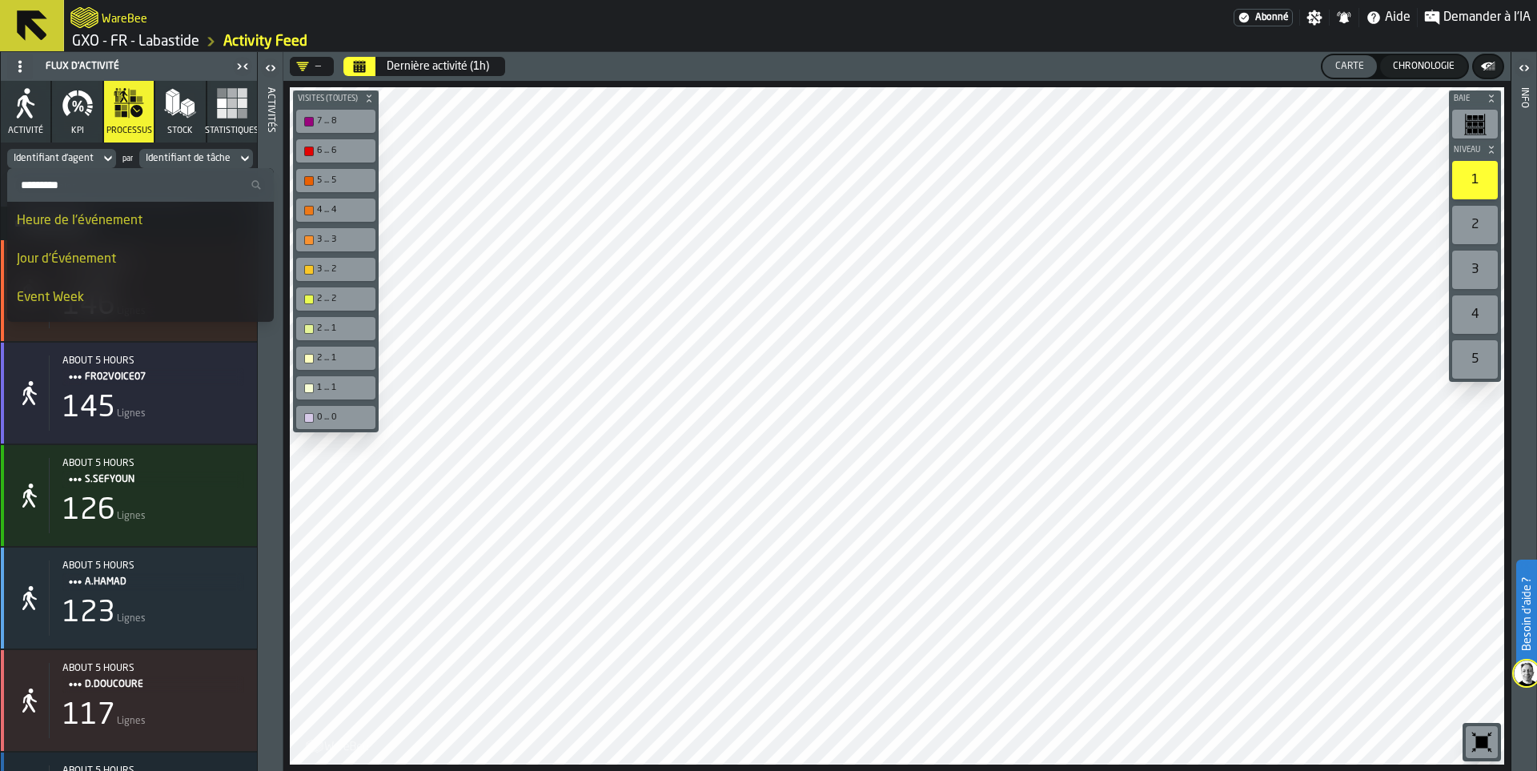
click at [124, 223] on div "Heure de l'événement" at bounding box center [140, 220] width 247 height 19
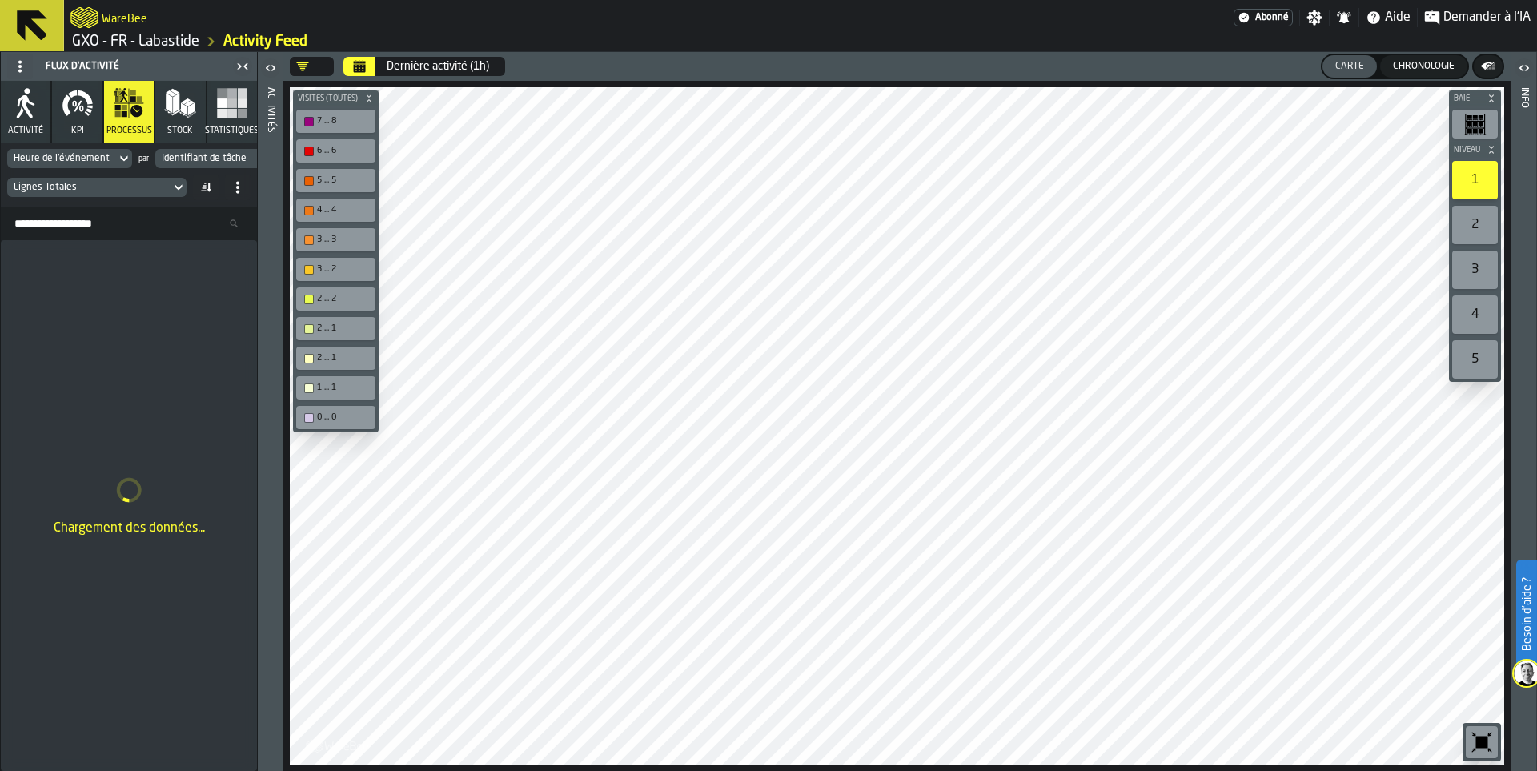
click at [220, 159] on div "Identifiant de tâche" at bounding box center [204, 158] width 85 height 11
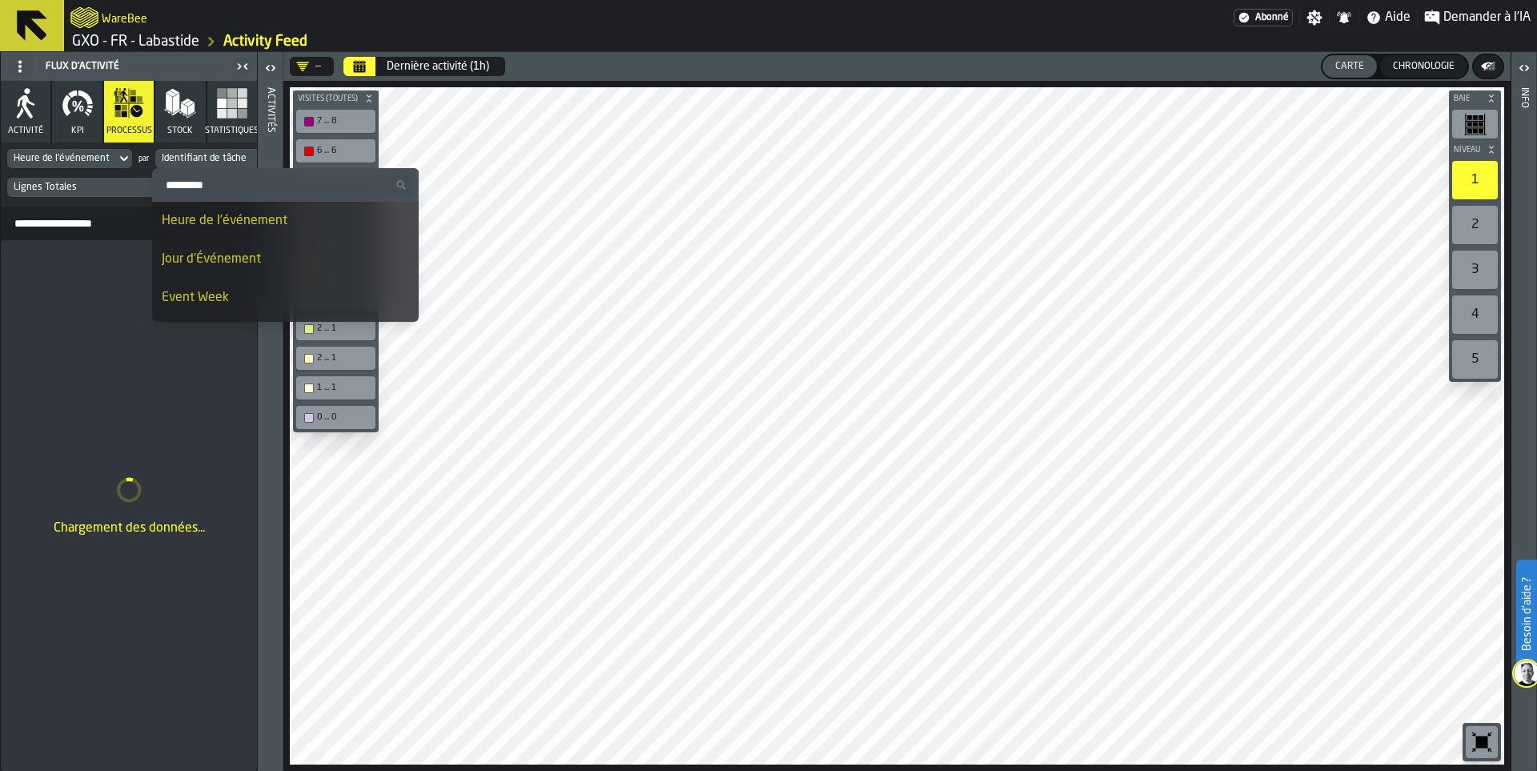
click at [114, 311] on div "Chargement des données..." at bounding box center [129, 505] width 256 height 531
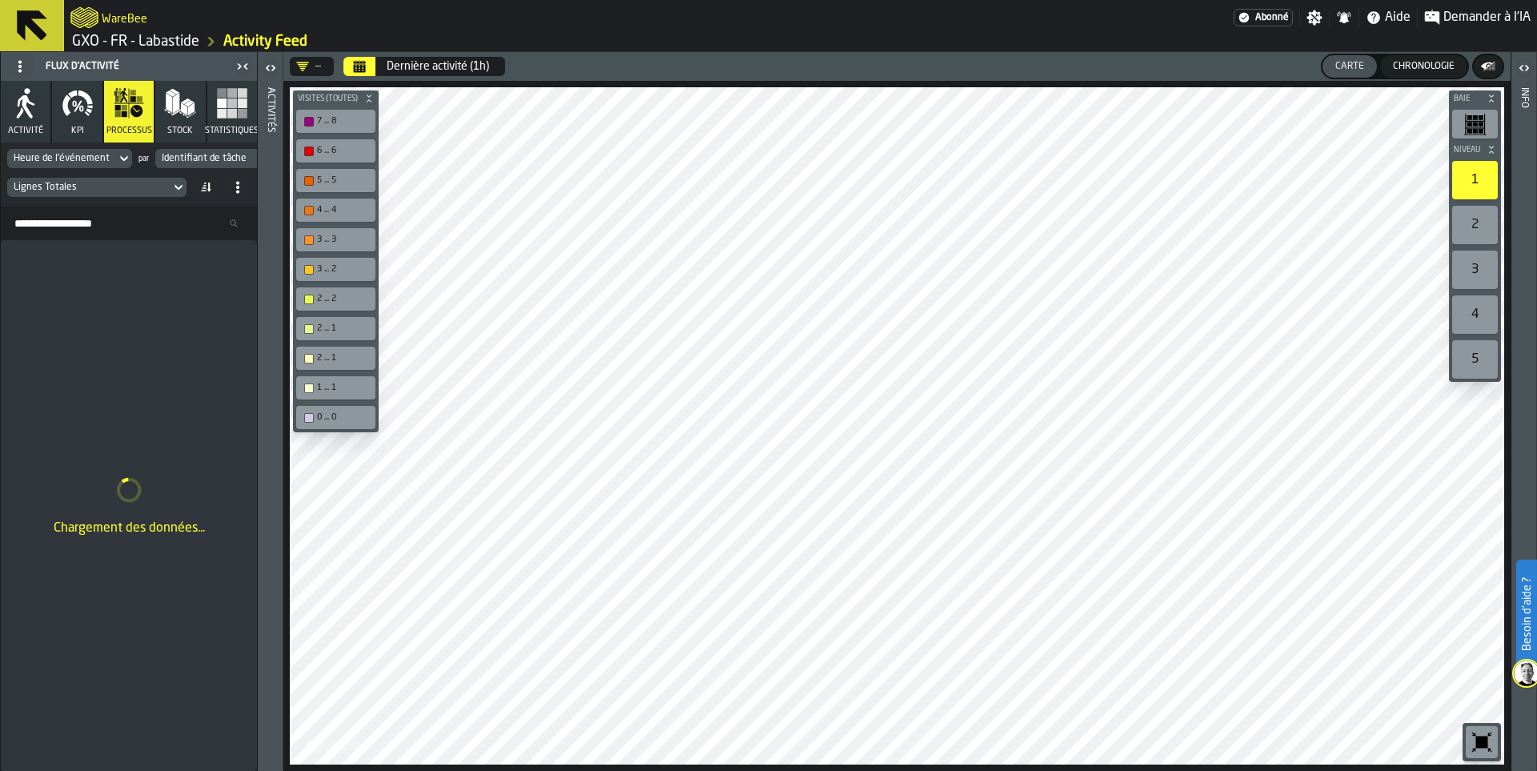
click at [176, 181] on icon at bounding box center [178, 187] width 16 height 19
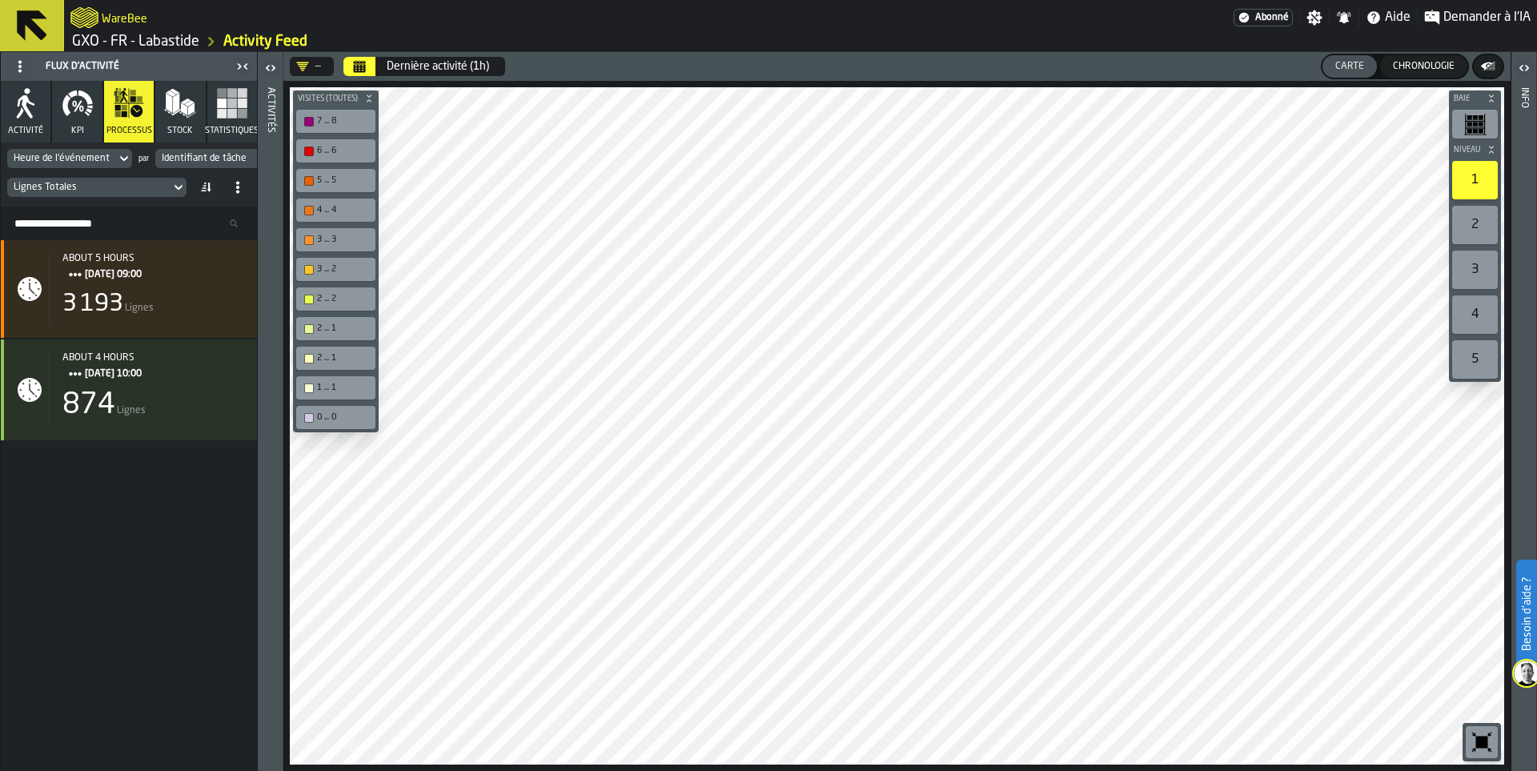
click at [364, 67] on icon "Calendrier" at bounding box center [360, 68] width 12 height 8
click at [319, 74] on div "—" at bounding box center [309, 66] width 38 height 19
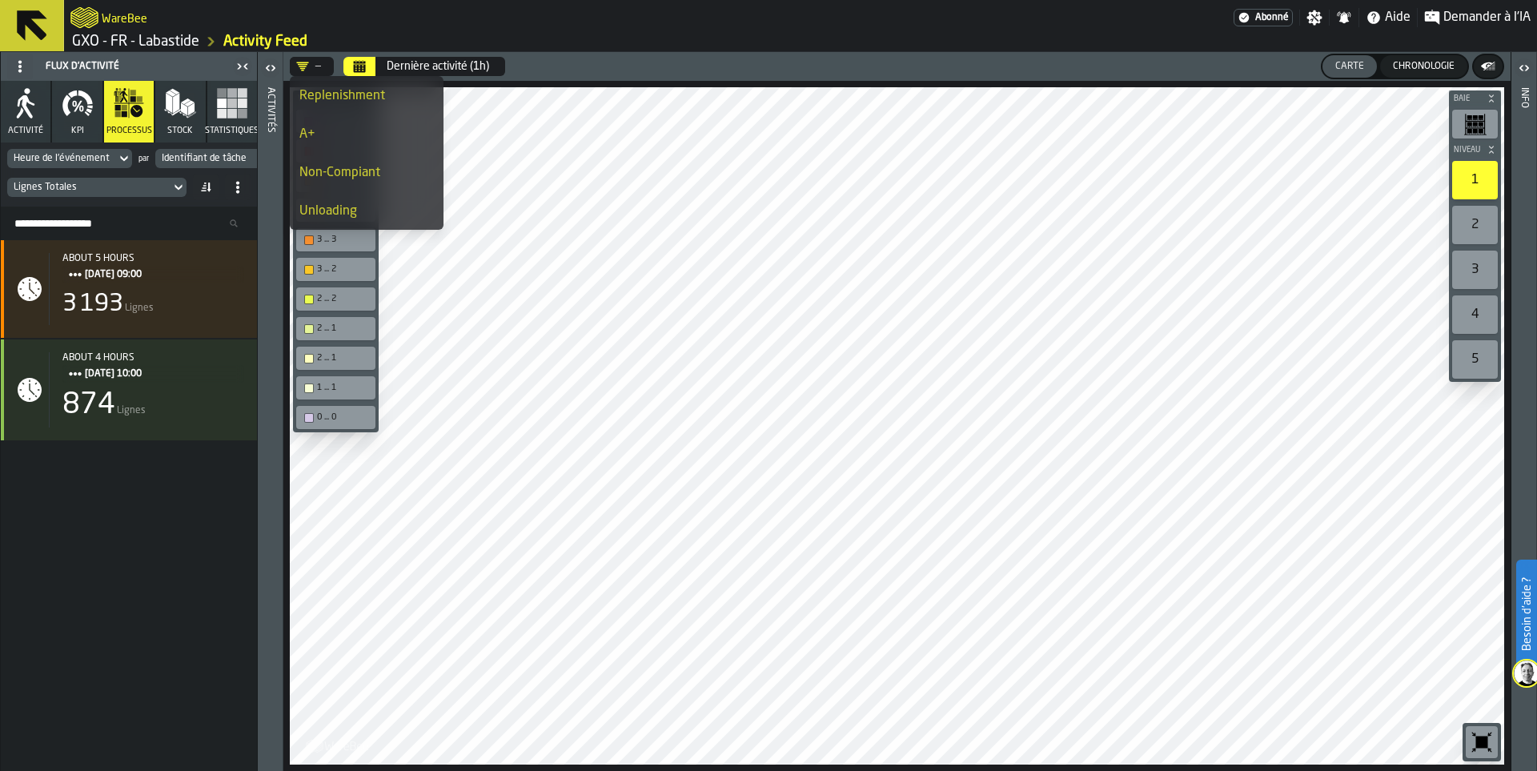
scroll to position [150, 0]
drag, startPoint x: 348, startPoint y: 142, endPoint x: 335, endPoint y: 138, distance: 14.0
drag, startPoint x: 335, startPoint y: 138, endPoint x: 303, endPoint y: 155, distance: 36.2
click at [303, 155] on li "Replenishment" at bounding box center [367, 137] width 154 height 38
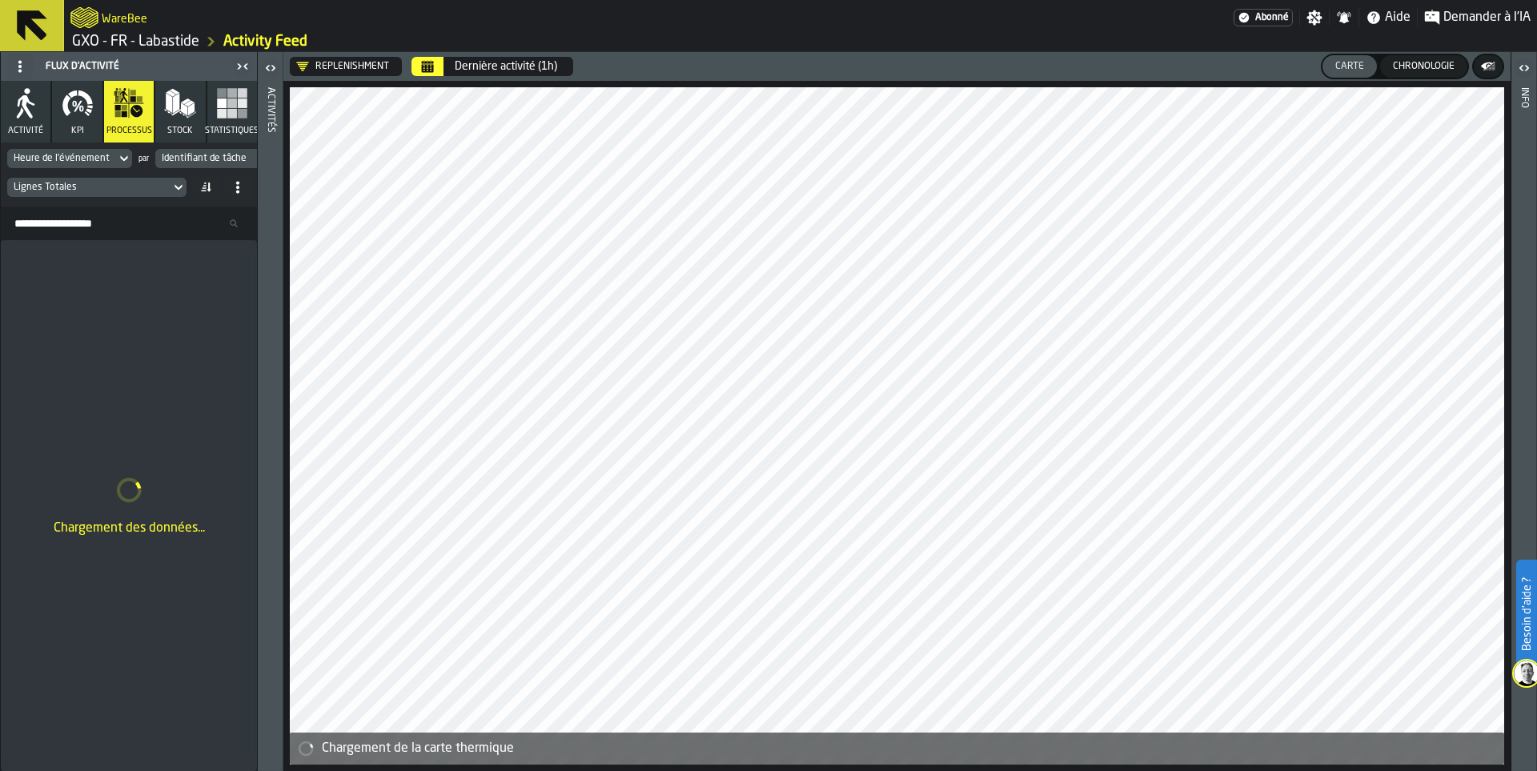
scroll to position [0, 0]
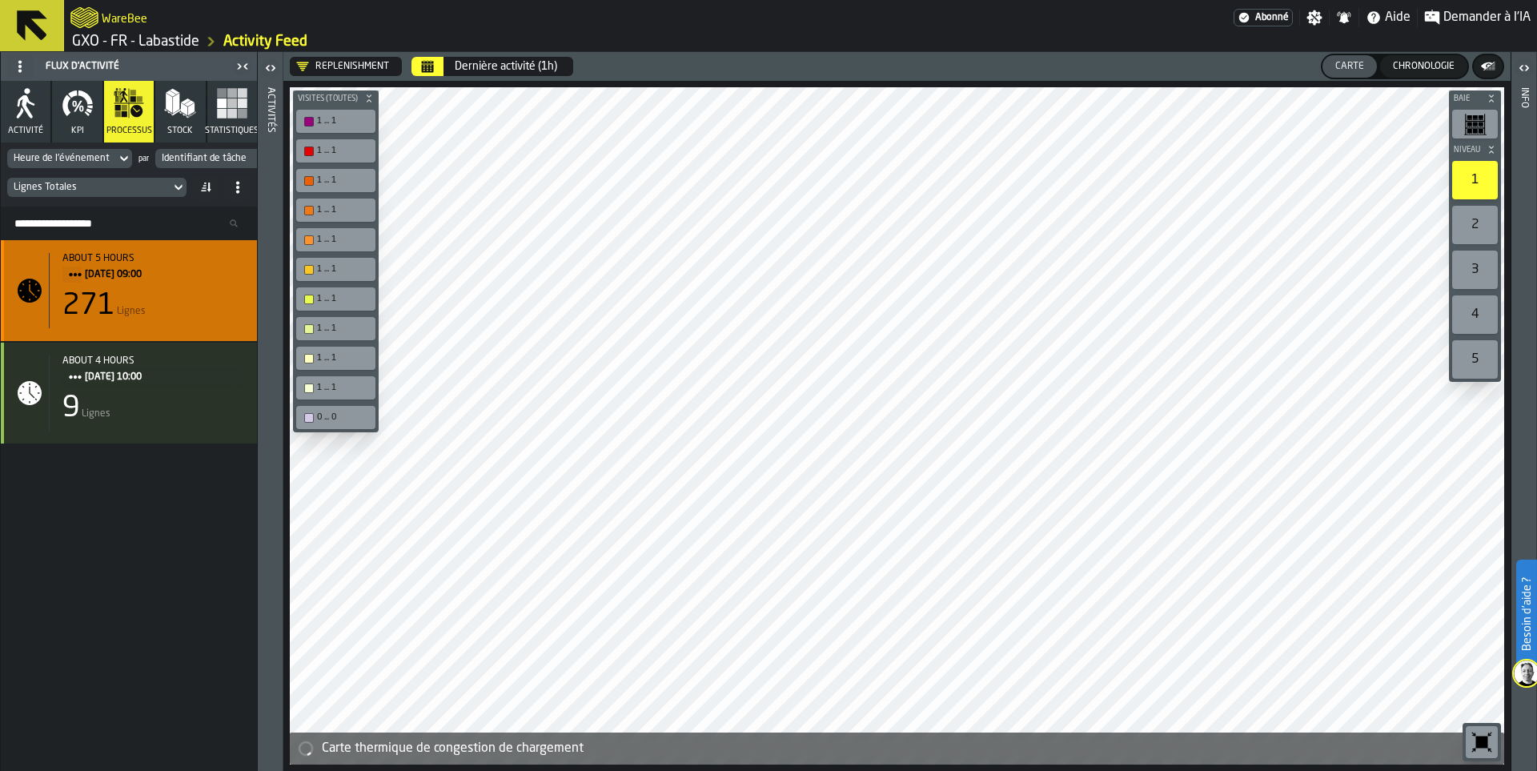
click at [88, 307] on div "271" at bounding box center [88, 306] width 53 height 32
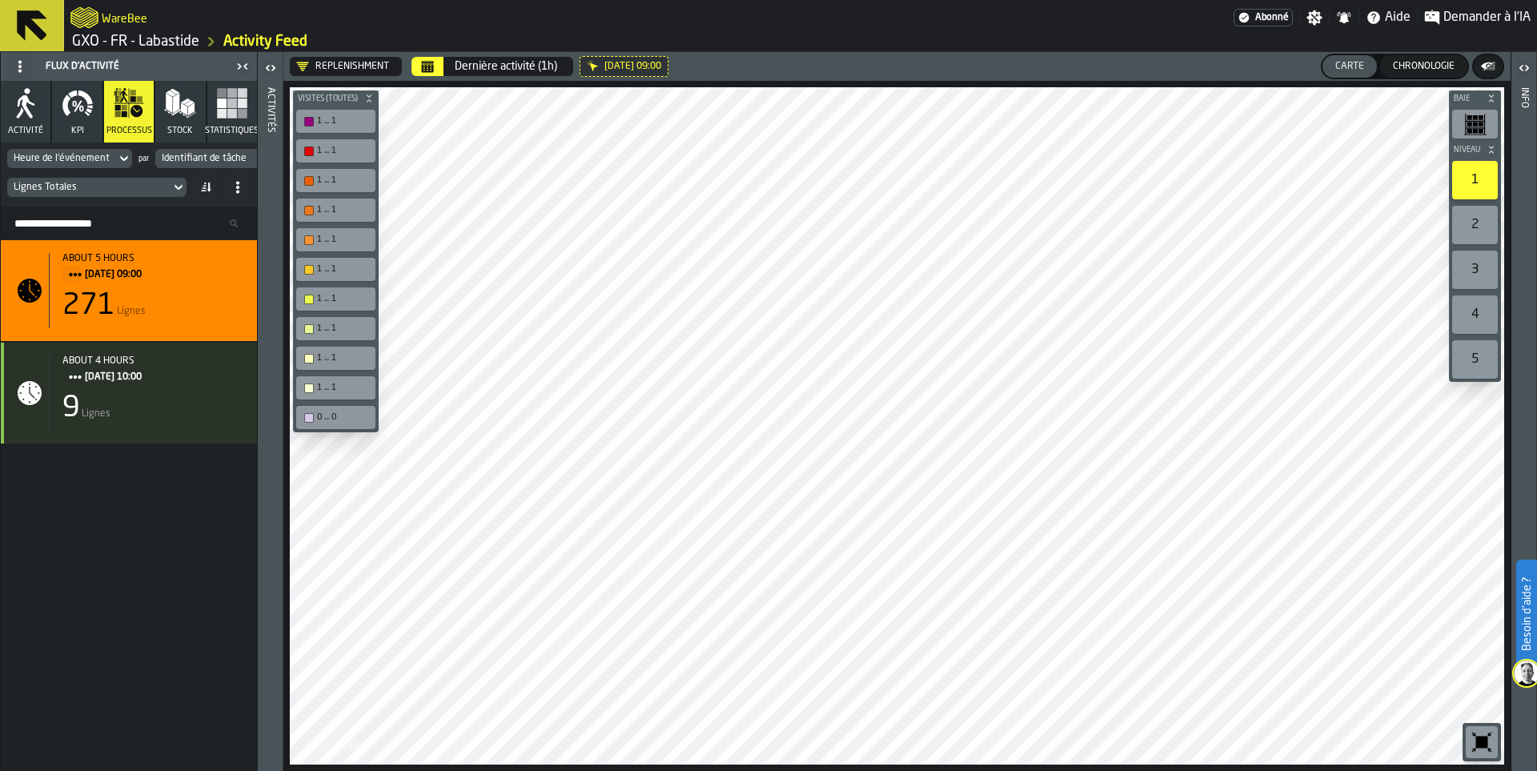
click at [349, 70] on div "Replenishment" at bounding box center [342, 66] width 93 height 13
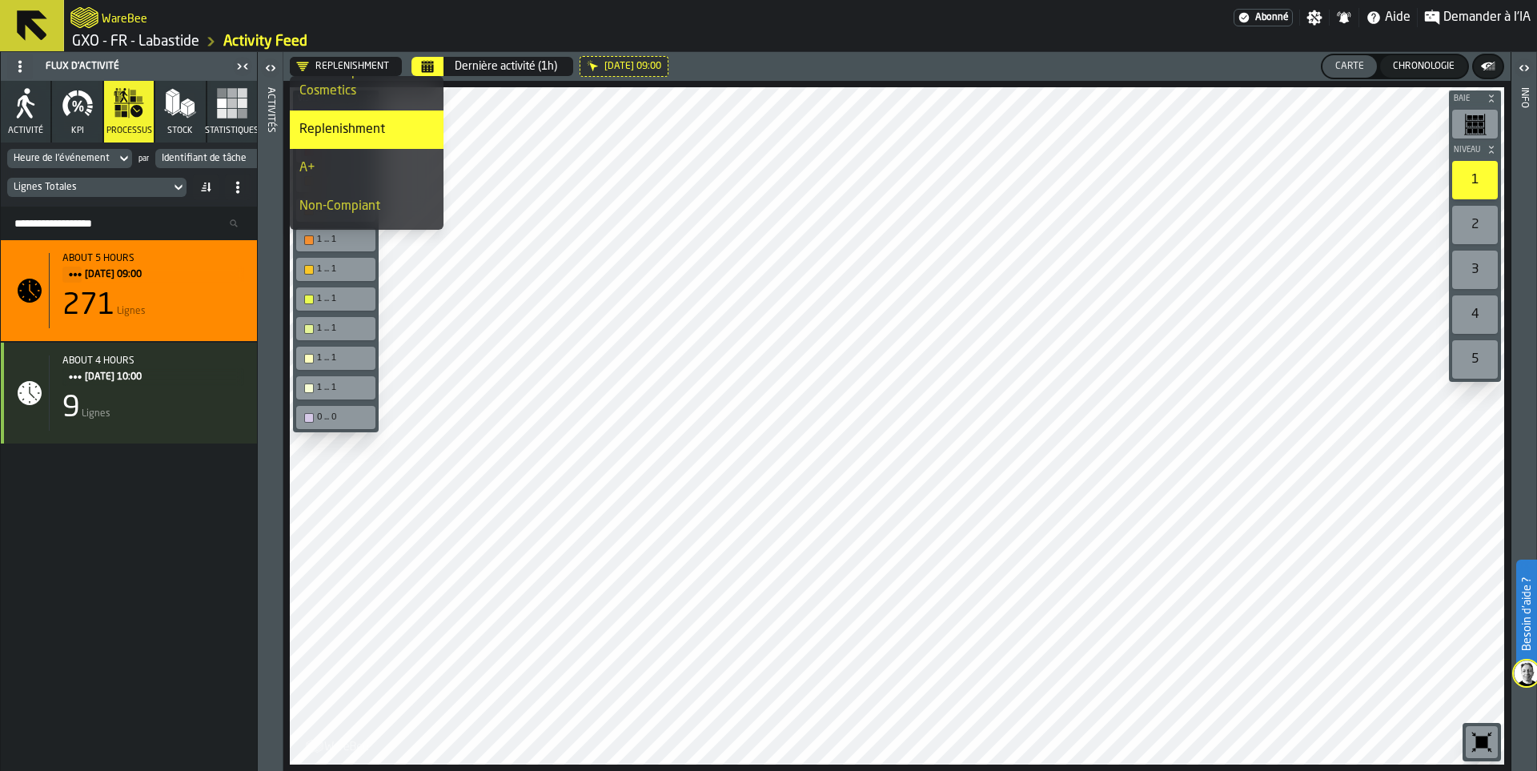
scroll to position [192, 0]
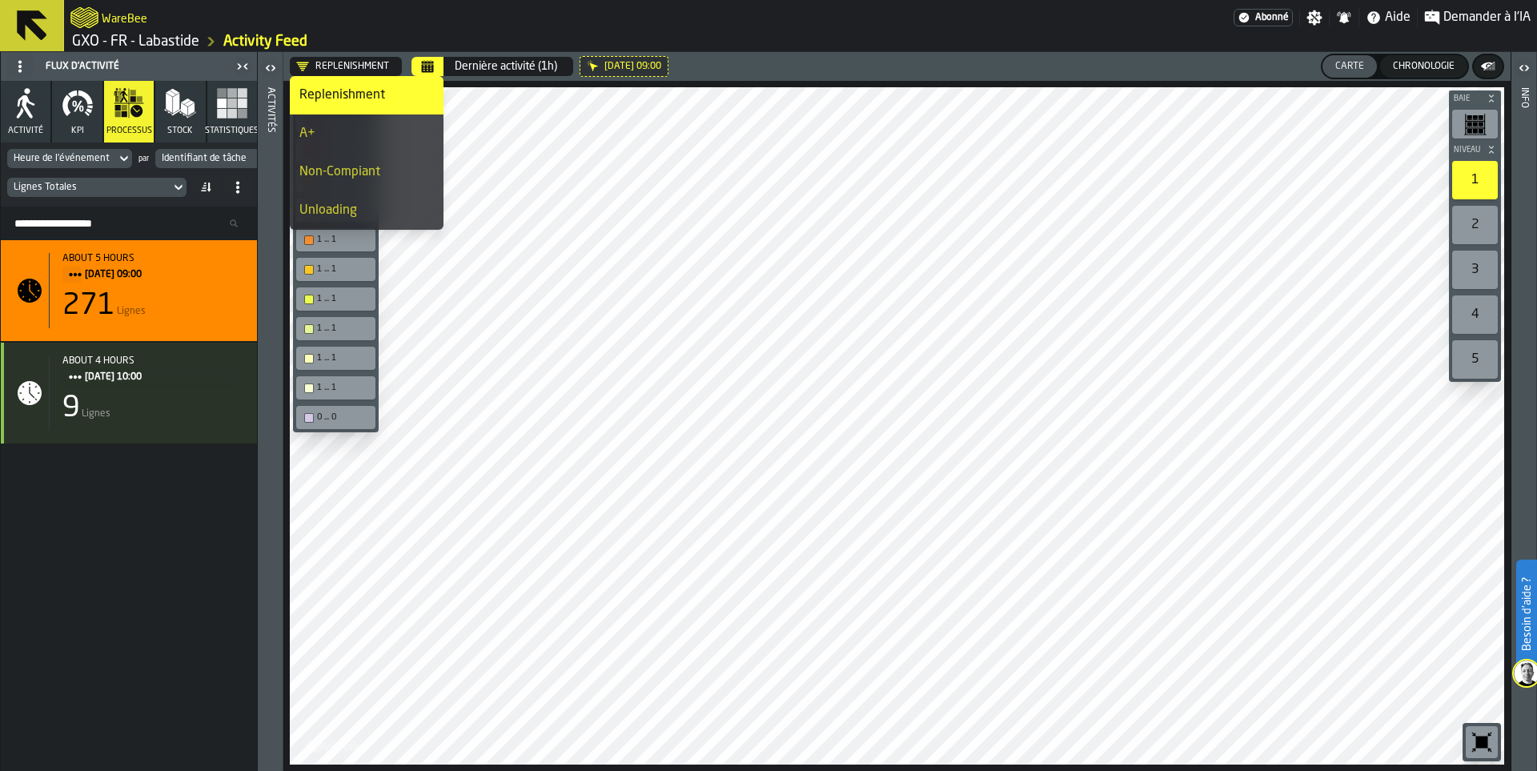
click at [336, 216] on div "Unloading" at bounding box center [366, 210] width 134 height 19
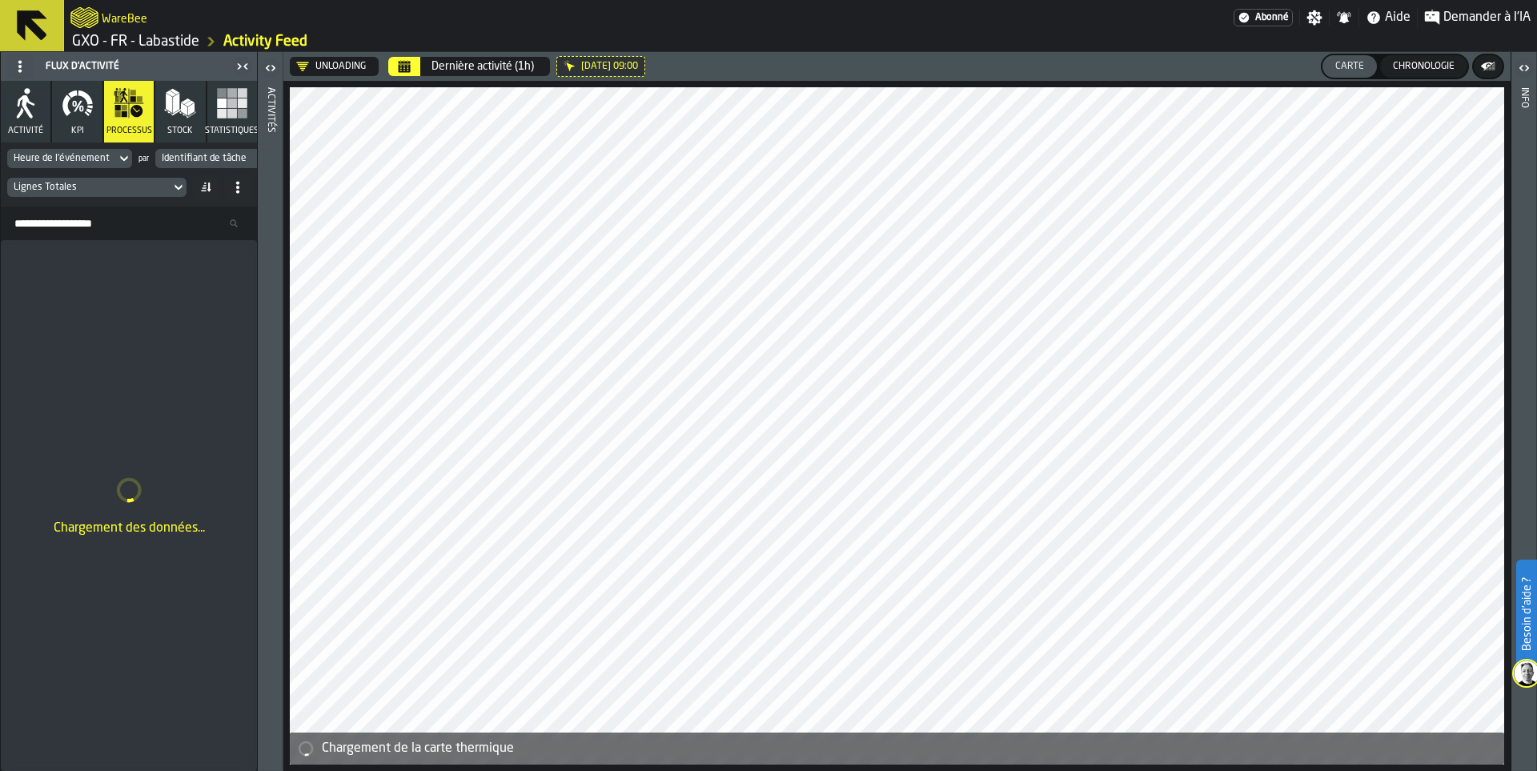
click at [175, 106] on polygon "button" at bounding box center [176, 103] width 6 height 20
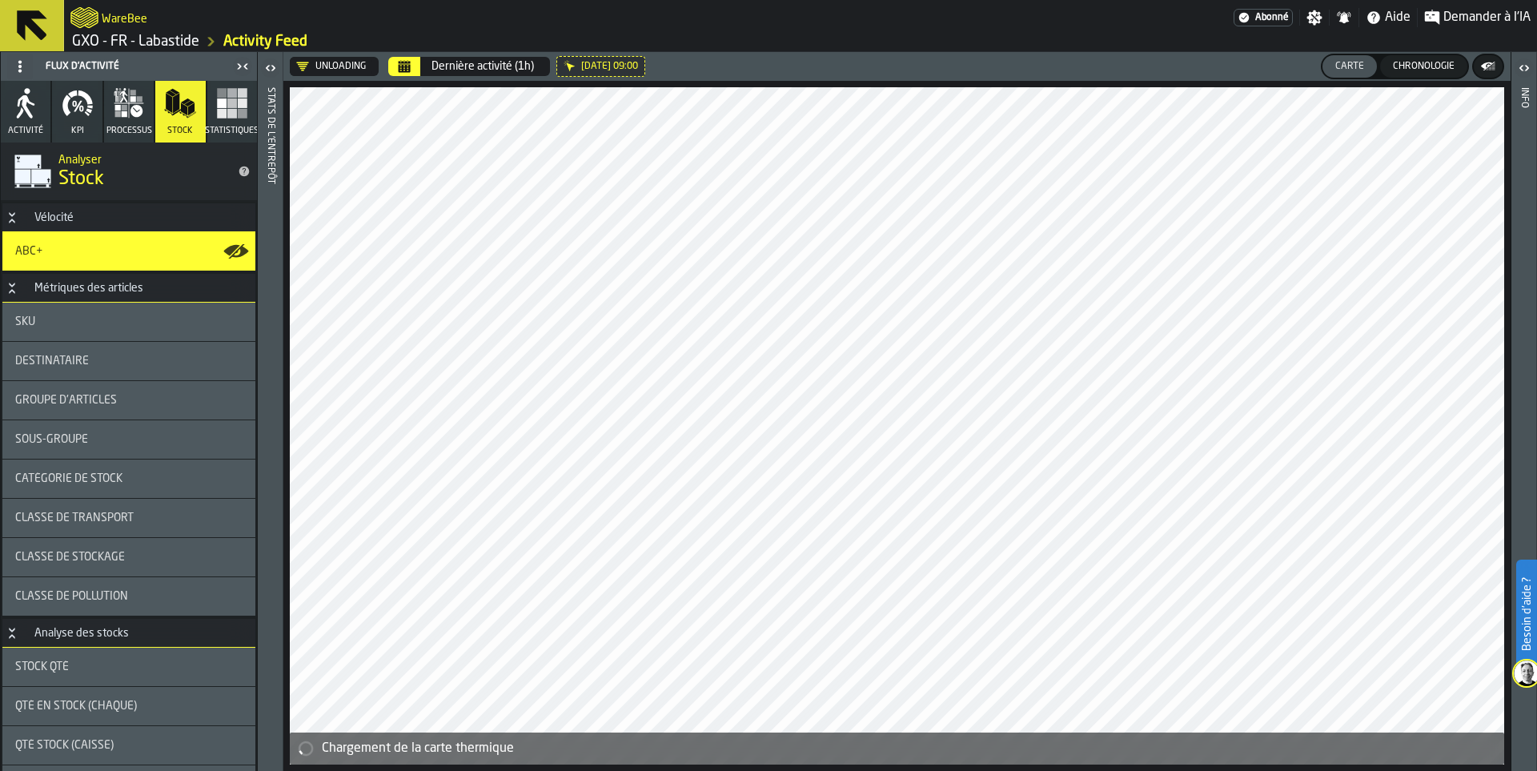
click at [239, 112] on rect "button" at bounding box center [243, 114] width 10 height 10
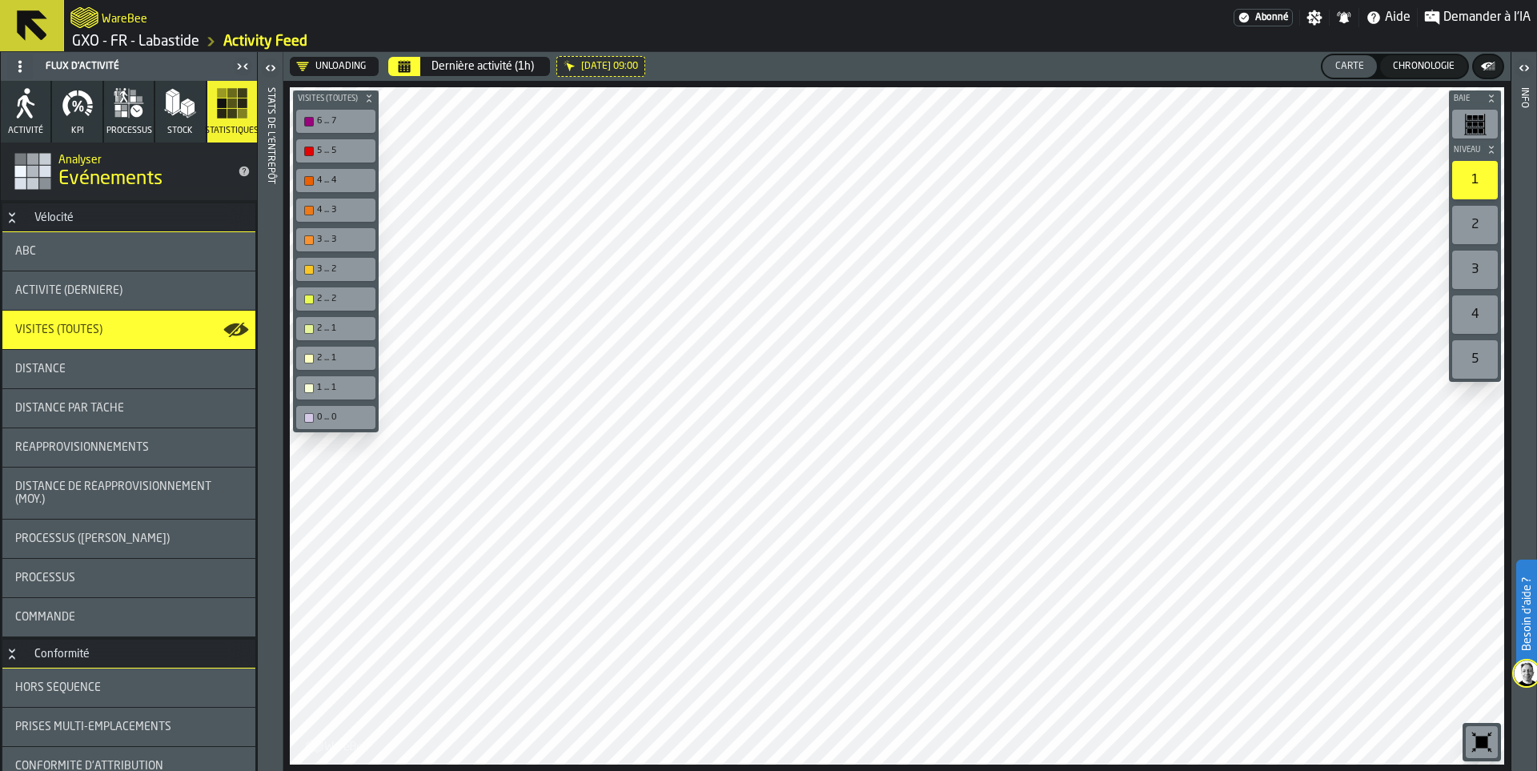
click at [158, 279] on div "Activité (Dernière)" at bounding box center [128, 290] width 253 height 38
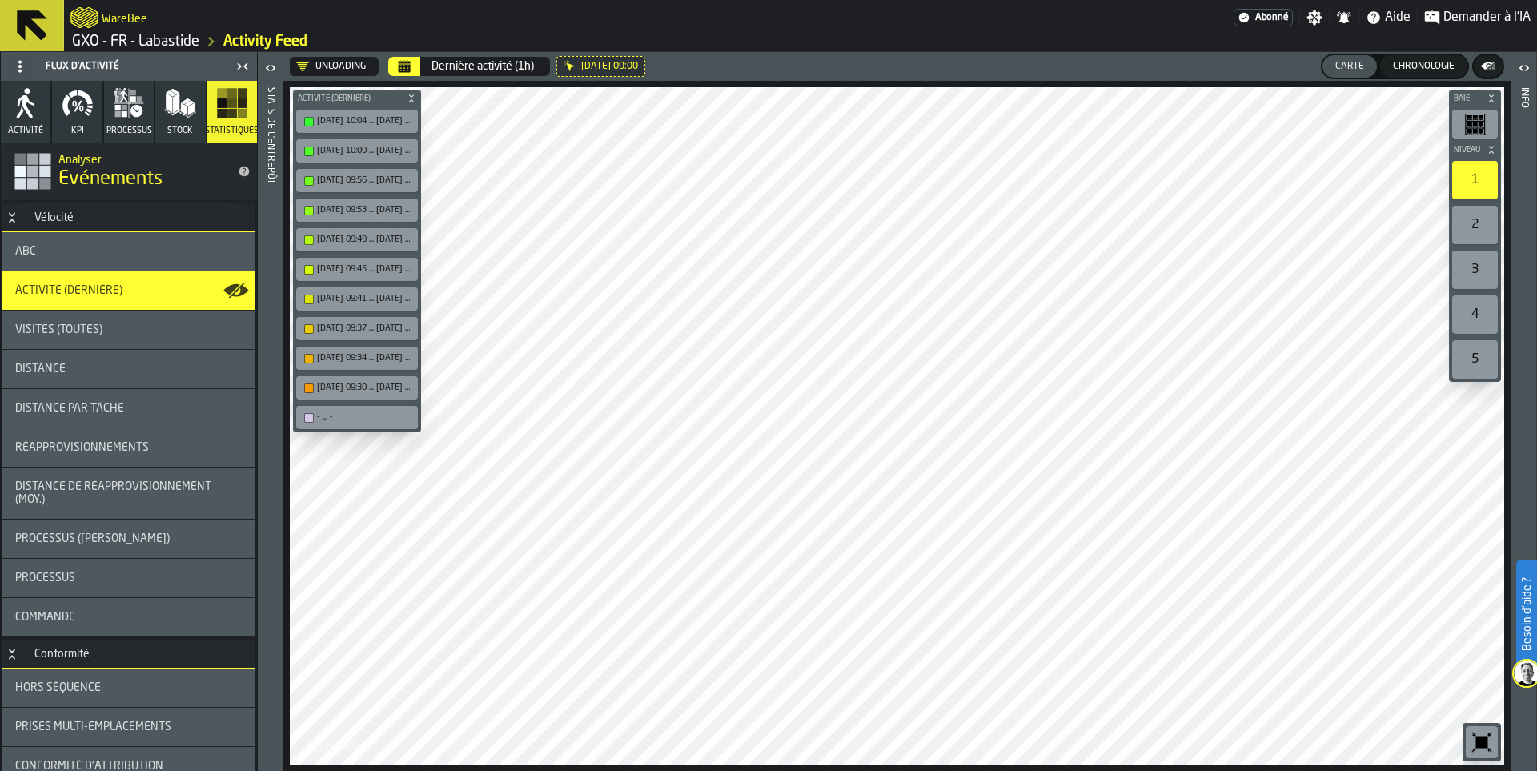
click at [167, 43] on link "GXO - FR - Labastide" at bounding box center [135, 42] width 127 height 18
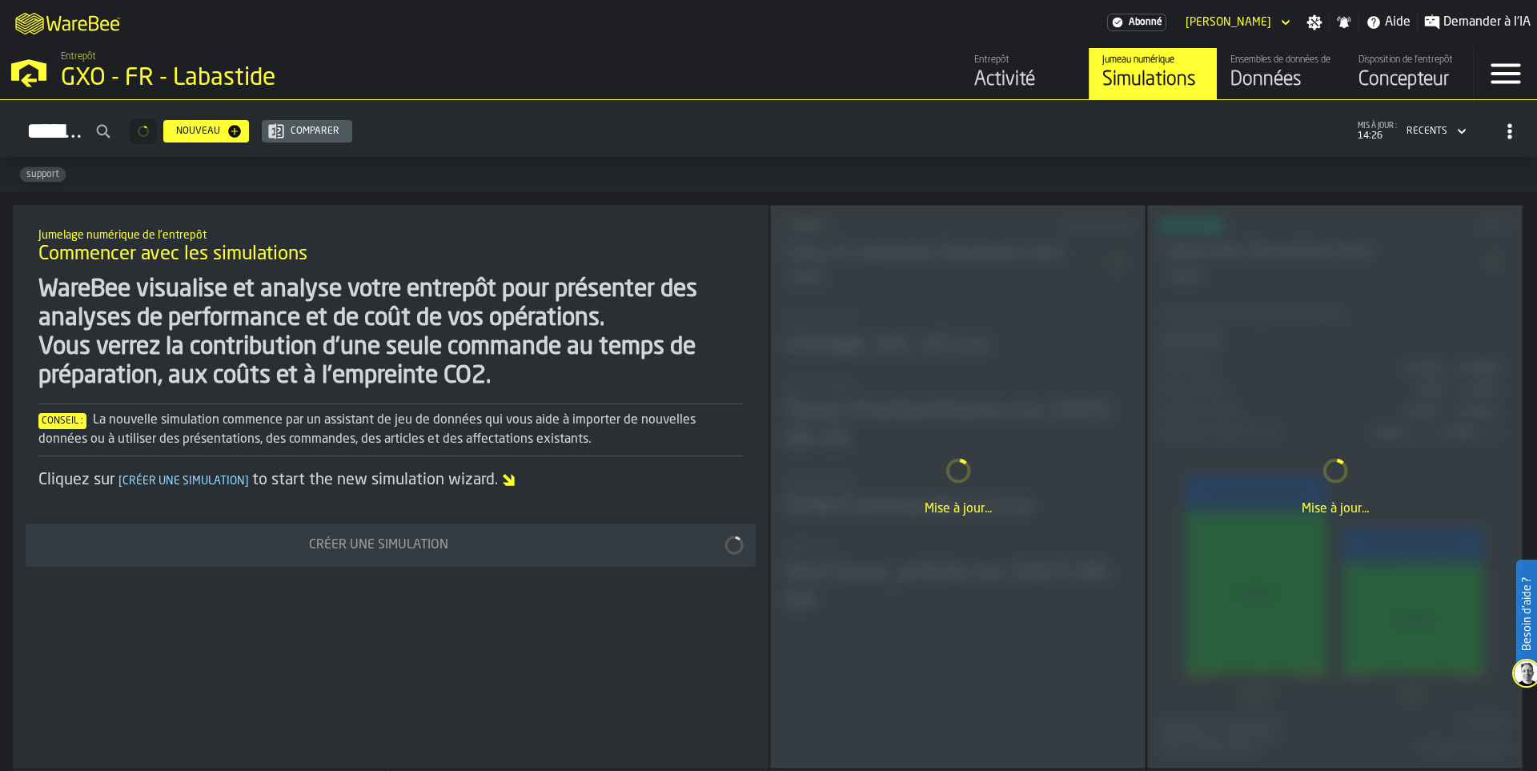
click at [1004, 76] on div "Activité" at bounding box center [1025, 80] width 102 height 26
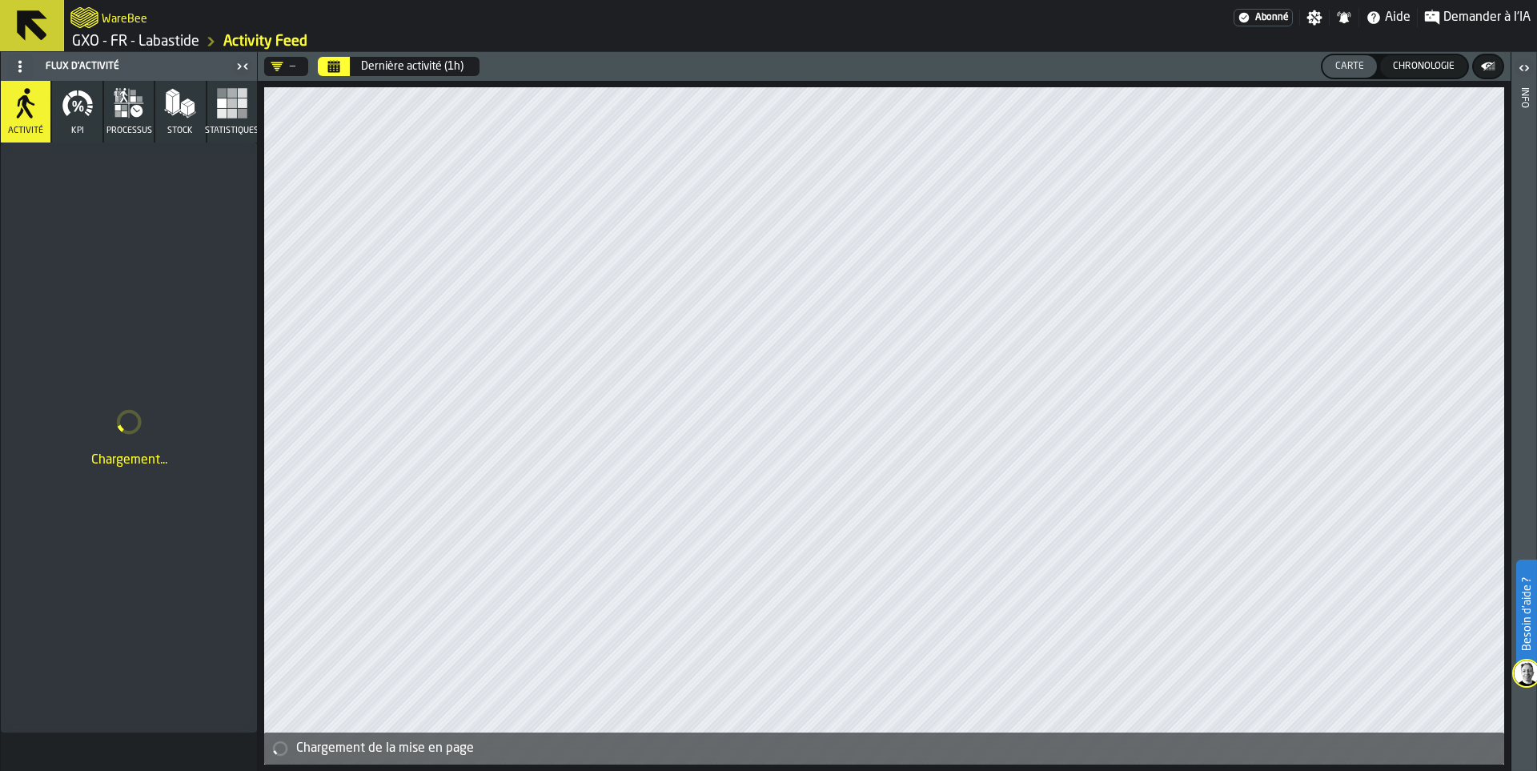
click at [174, 39] on link "GXO - FR - Labastide" at bounding box center [135, 42] width 127 height 18
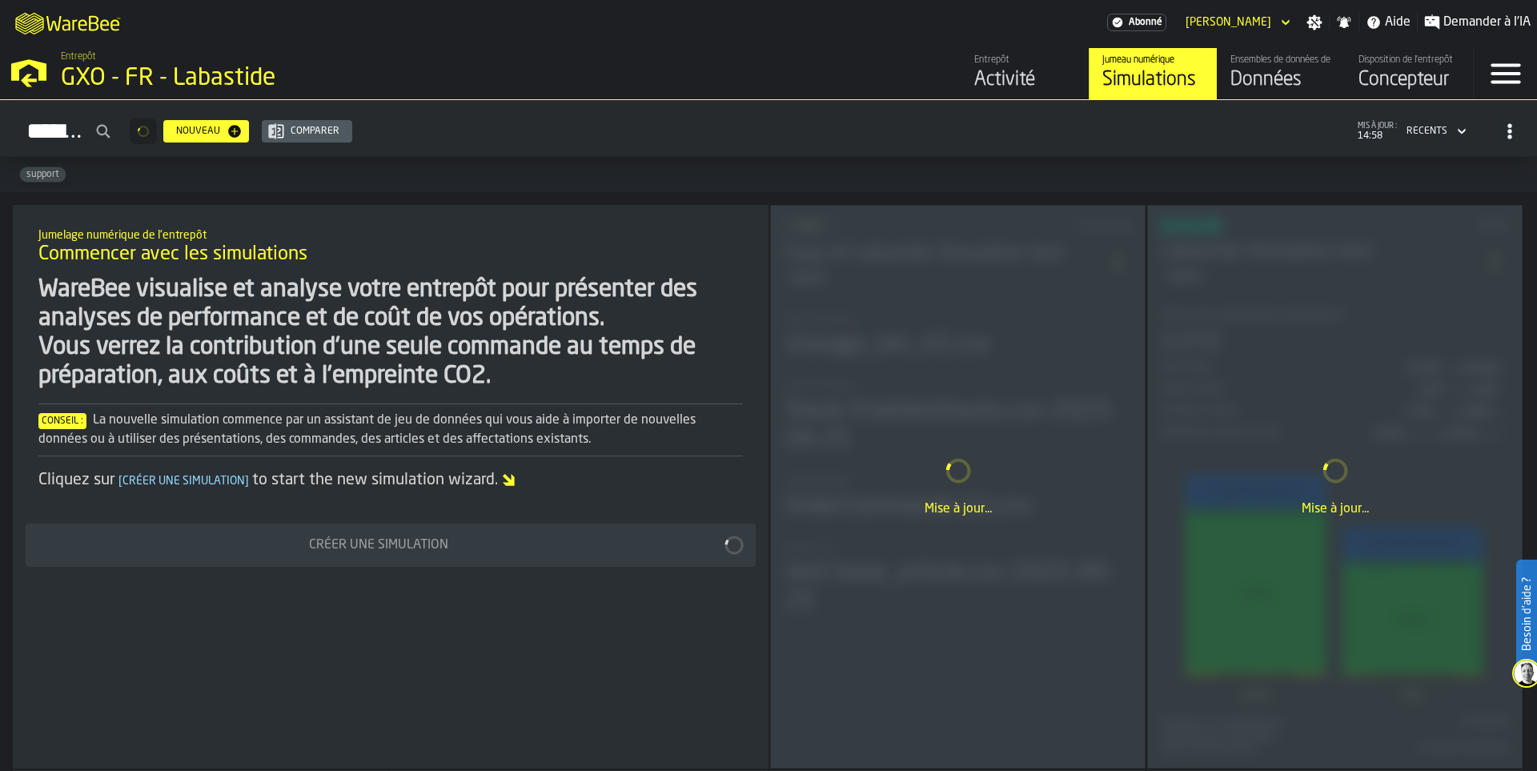
click at [1259, 81] on div "Données" at bounding box center [1281, 80] width 102 height 26
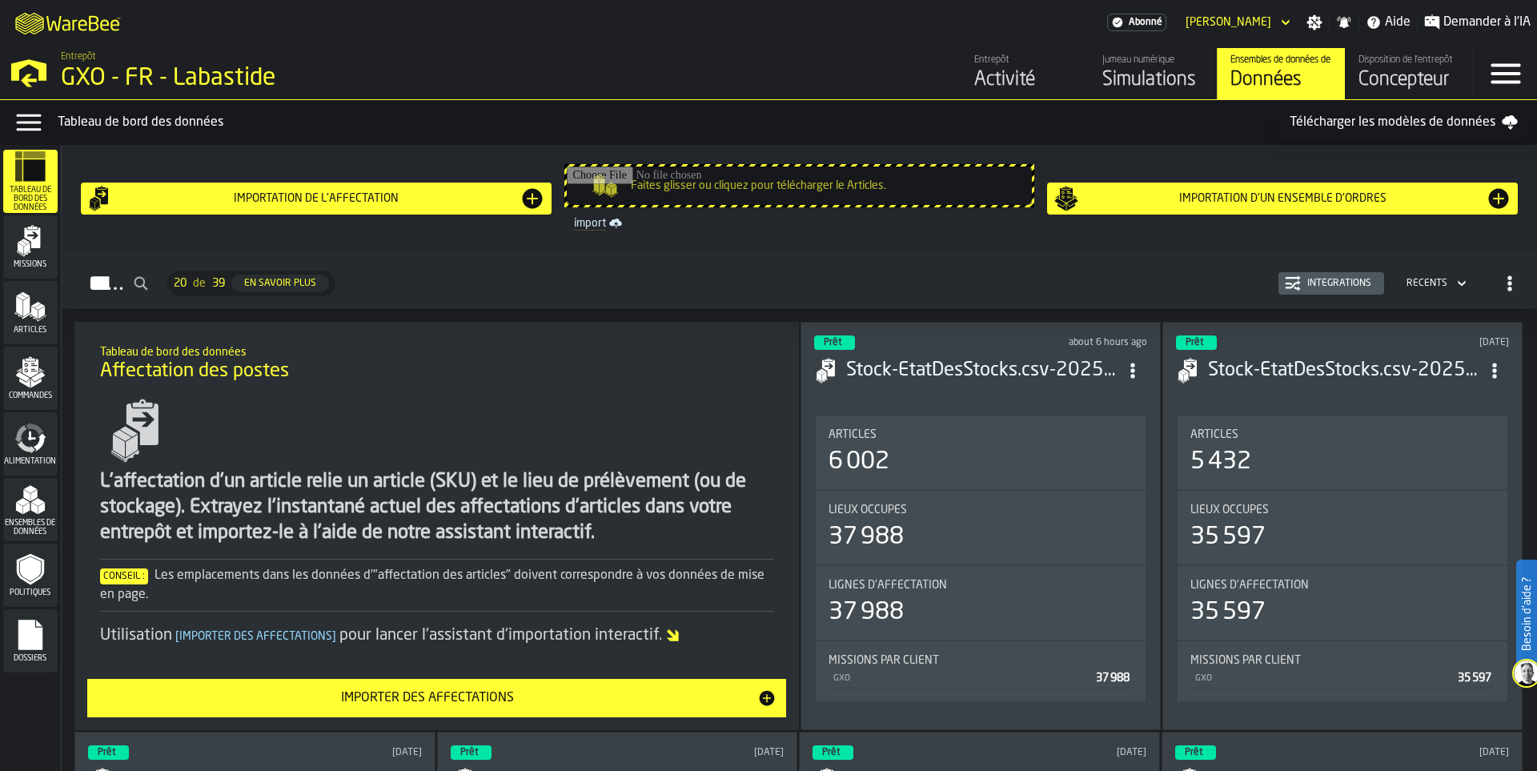
click at [1182, 72] on div "Simulations" at bounding box center [1153, 80] width 102 height 26
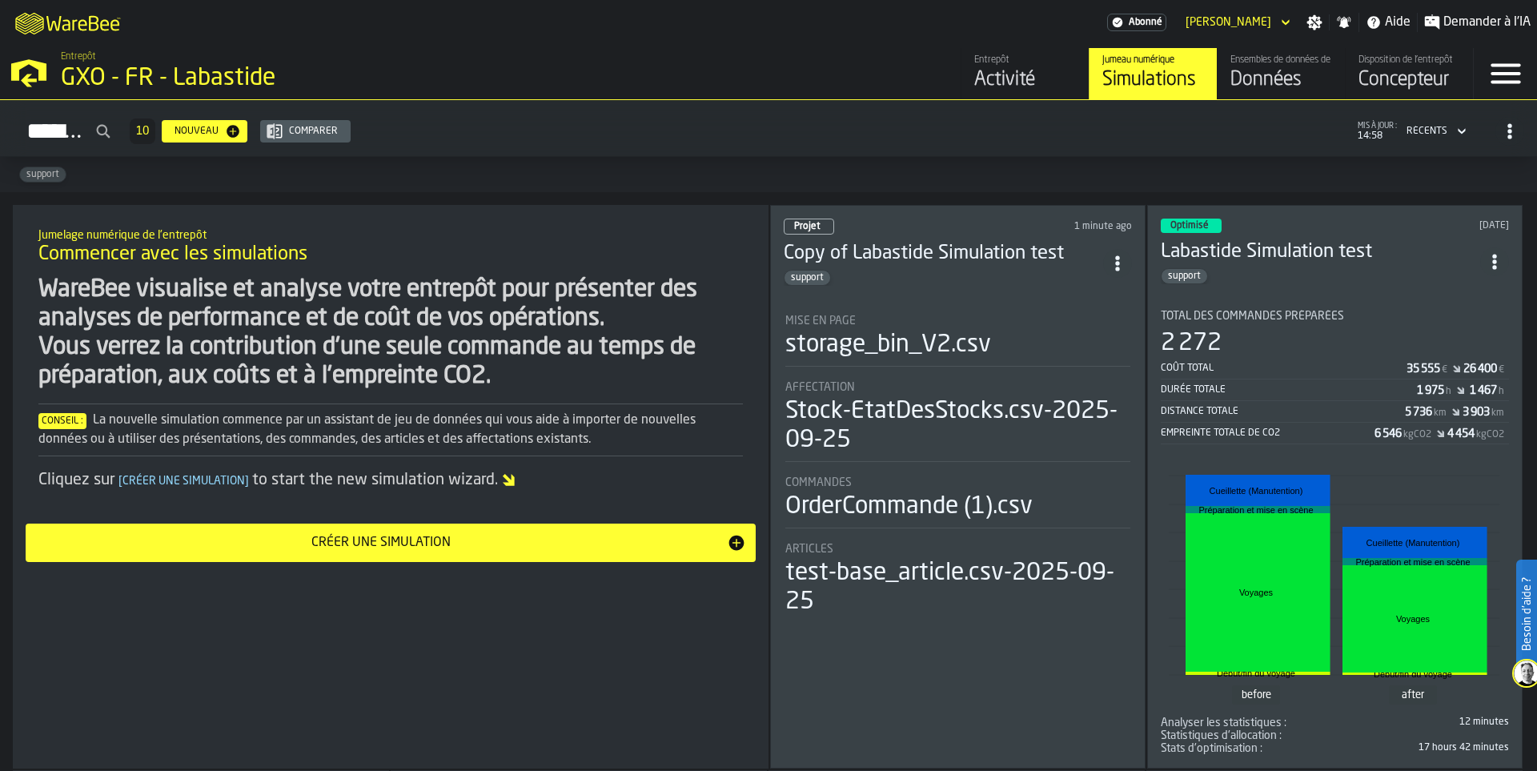
click at [866, 270] on div "support" at bounding box center [942, 278] width 319 height 16
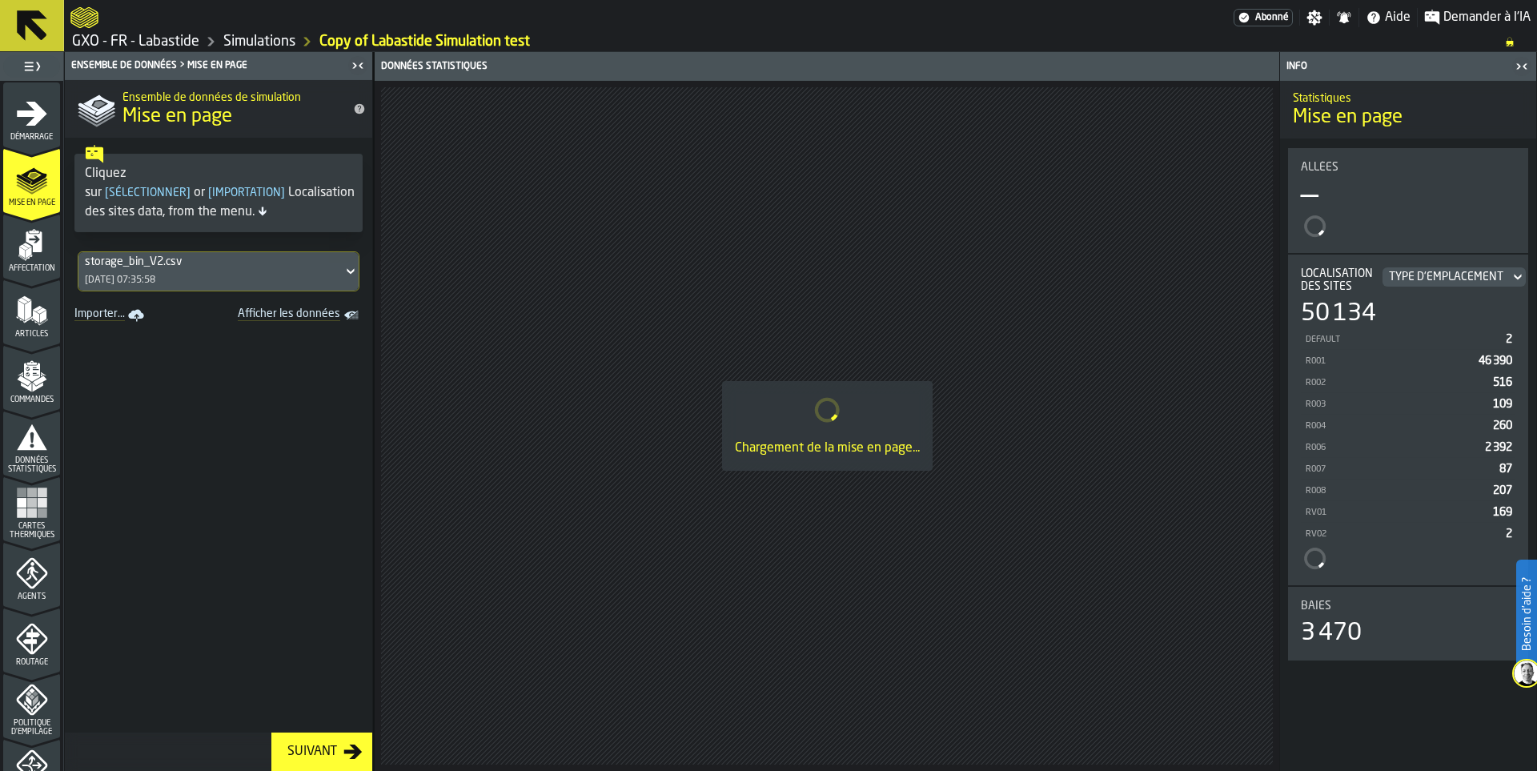
click at [126, 268] on div "storage_bin_V2.csv [DATE] 07:35:58" at bounding box center [210, 271] width 264 height 38
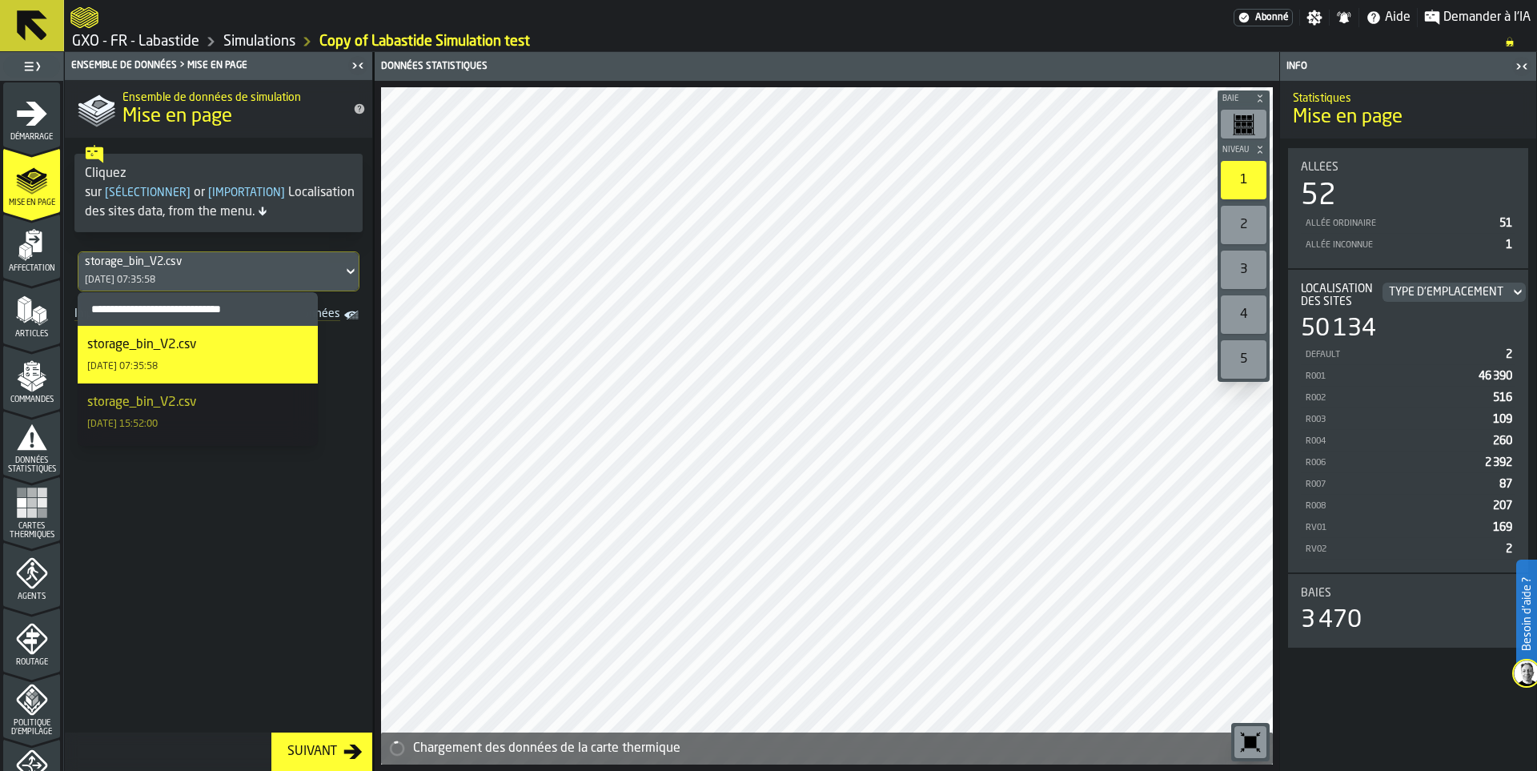
click at [16, 238] on icon "menu Affectation" at bounding box center [32, 245] width 32 height 32
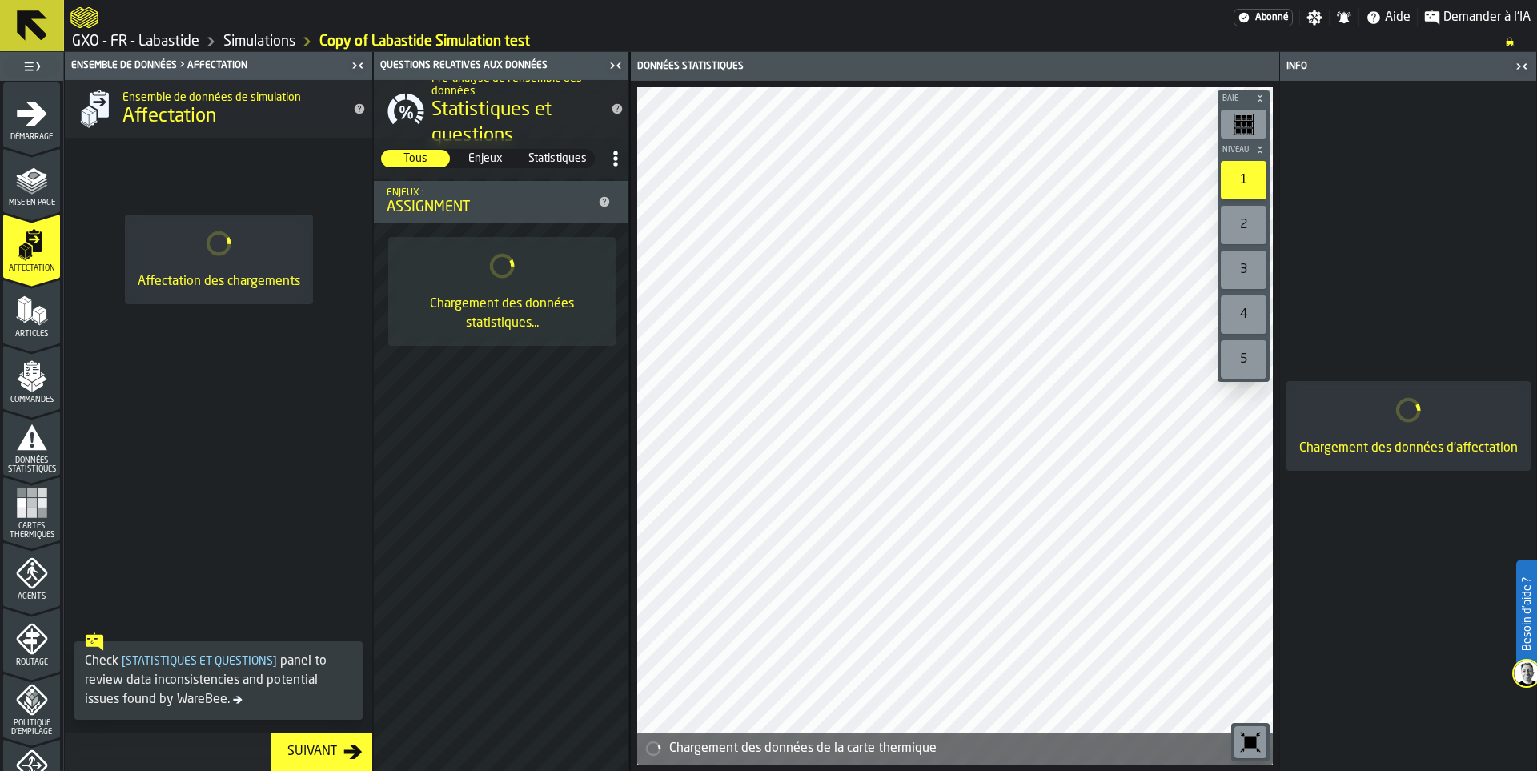
click at [20, 304] on polygon "menu Articles" at bounding box center [21, 310] width 6 height 20
click at [40, 435] on icon "menu Données statistiques" at bounding box center [32, 437] width 32 height 32
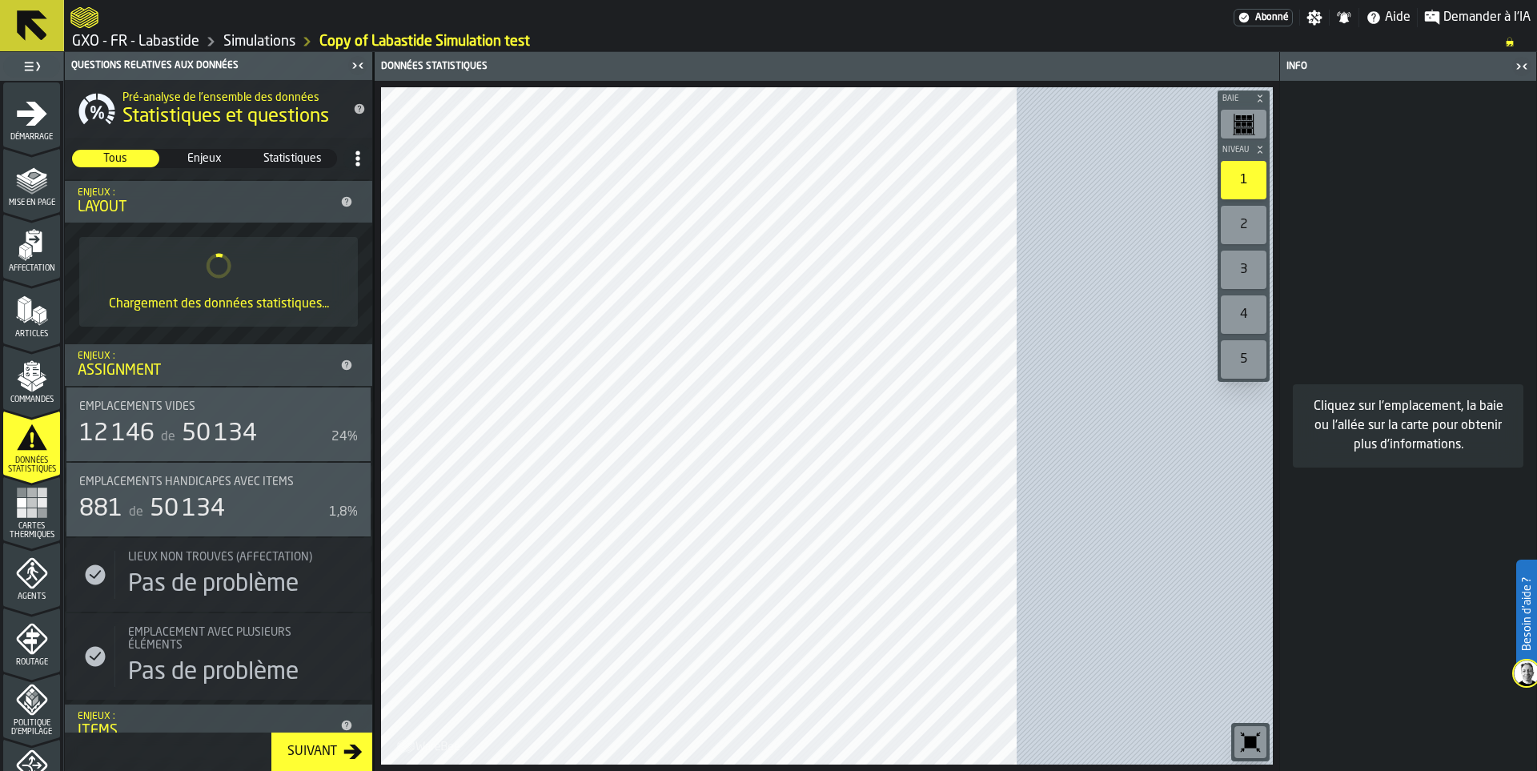
click at [340, 400] on icon "button-toggle-Afficher sur la carte" at bounding box center [351, 406] width 25 height 13
click at [345, 359] on icon at bounding box center [346, 365] width 13 height 13
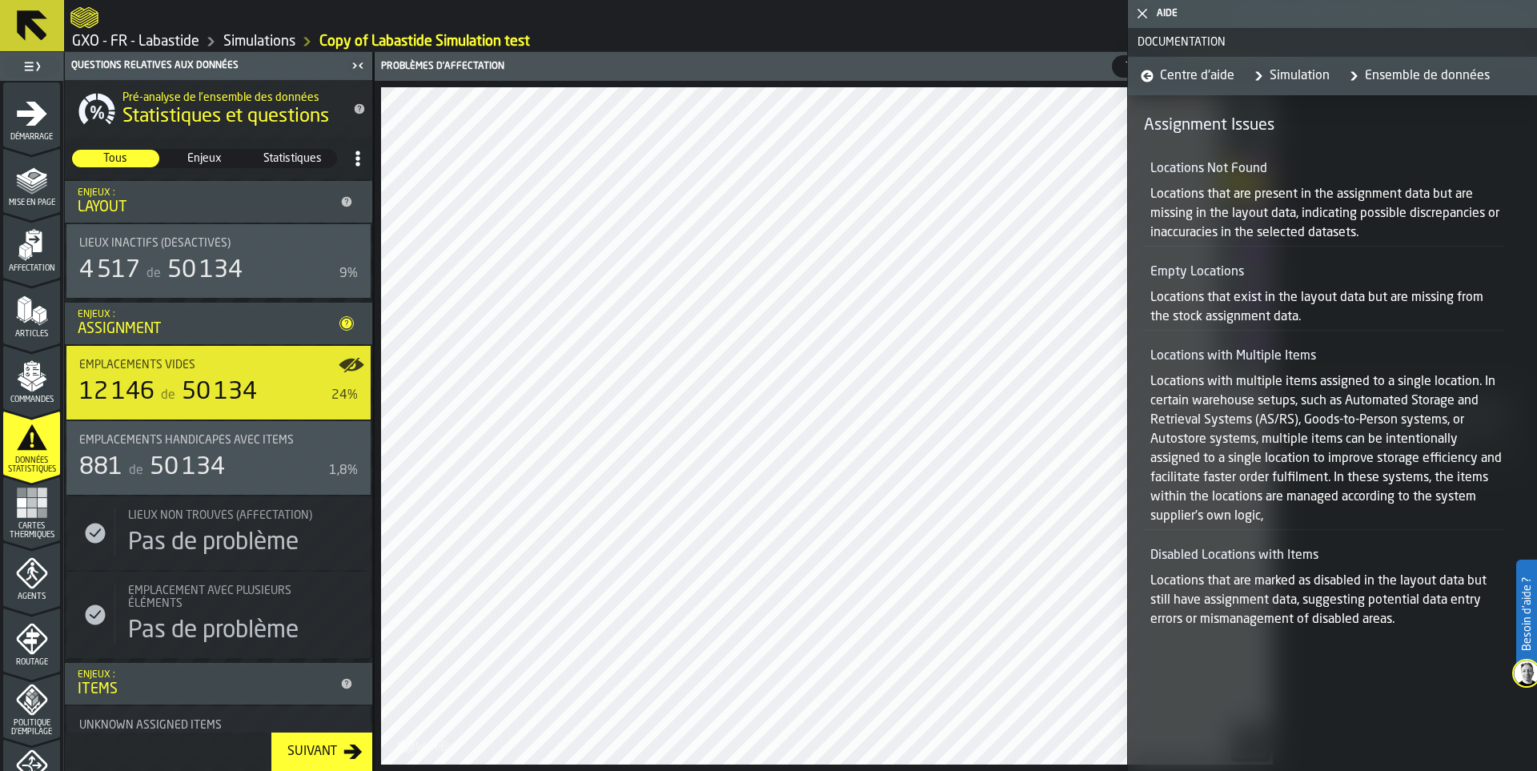
click at [342, 320] on icon at bounding box center [347, 324] width 10 height 10
